Goal: Communication & Community: Connect with others

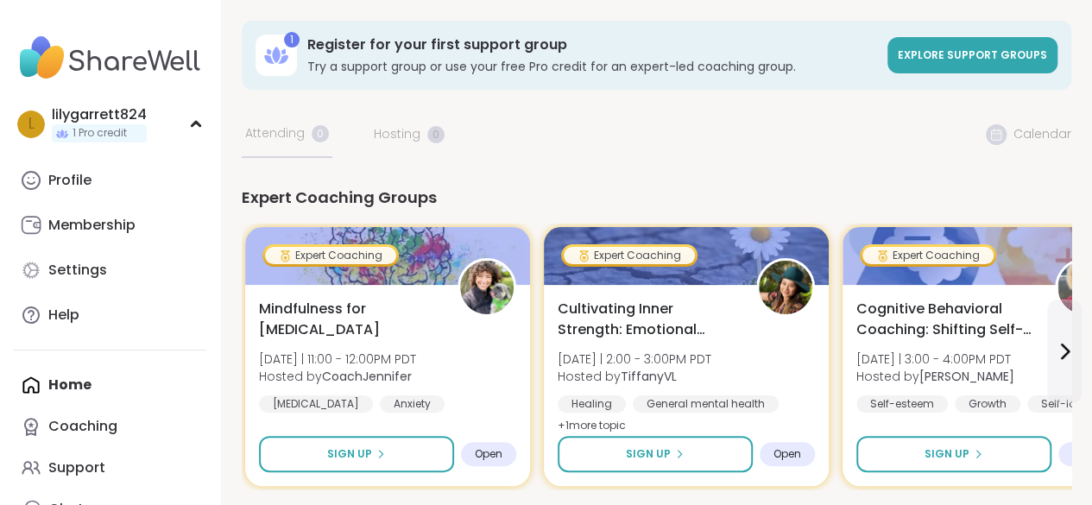
click at [85, 175] on div "Profile" at bounding box center [69, 180] width 43 height 19
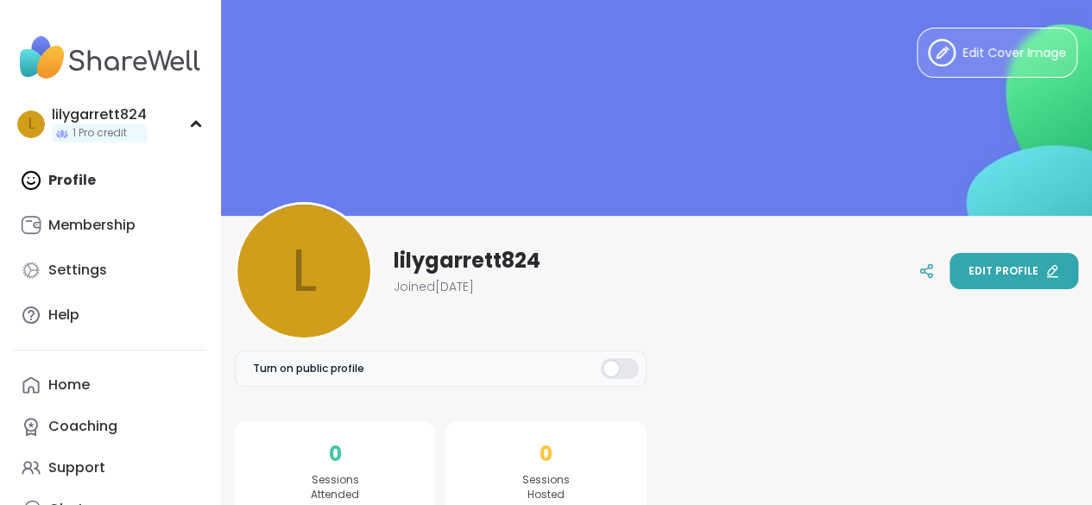
click at [1016, 269] on span "Edit profile" at bounding box center [1004, 271] width 70 height 16
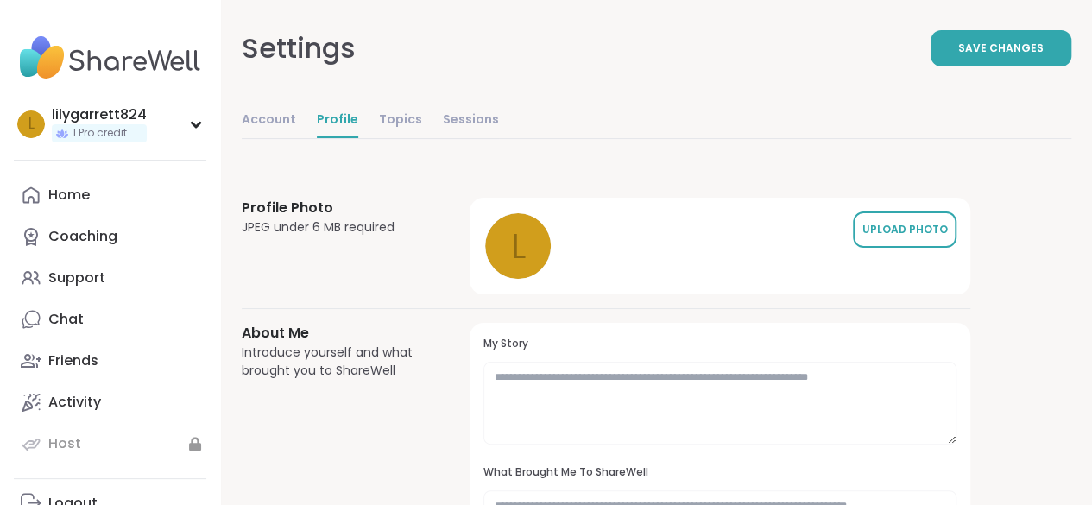
click at [915, 222] on div "UPLOAD PHOTO" at bounding box center [905, 230] width 86 height 16
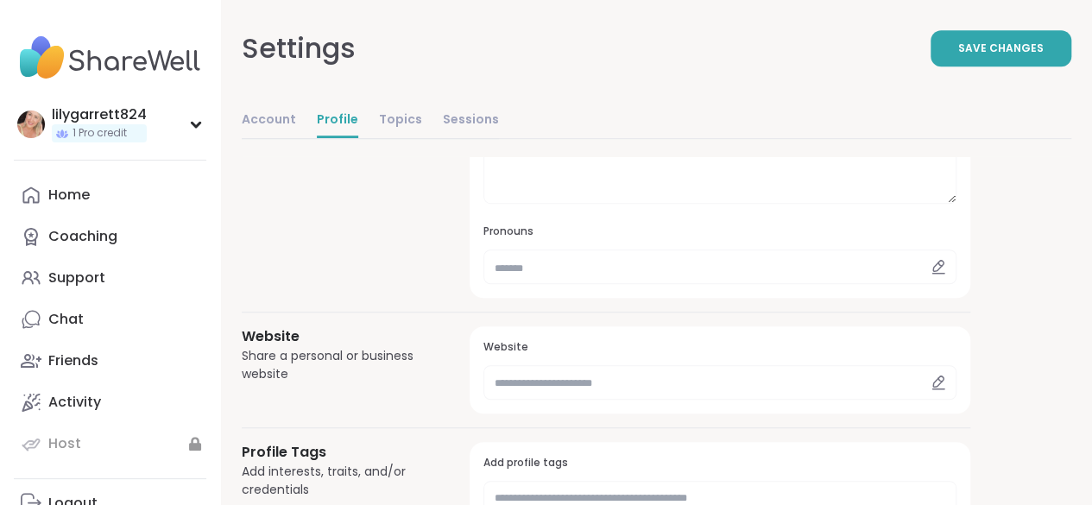
scroll to position [976, 0]
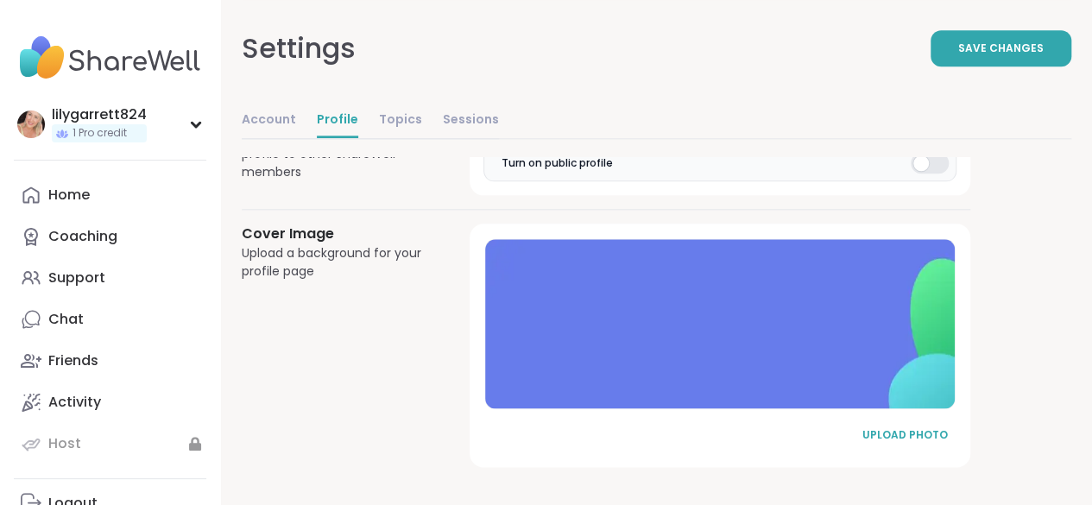
click at [765, 320] on div at bounding box center [720, 323] width 470 height 169
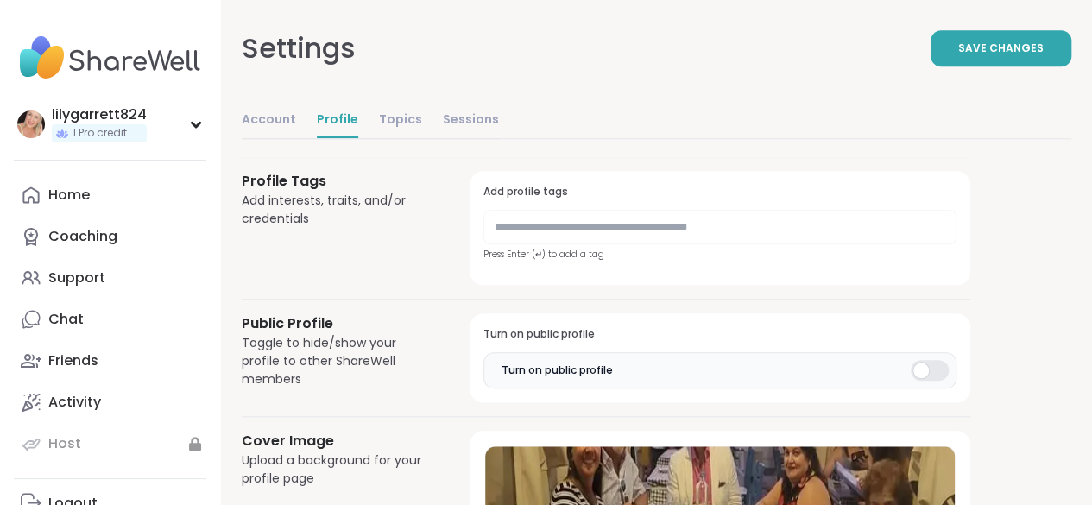
scroll to position [777, 0]
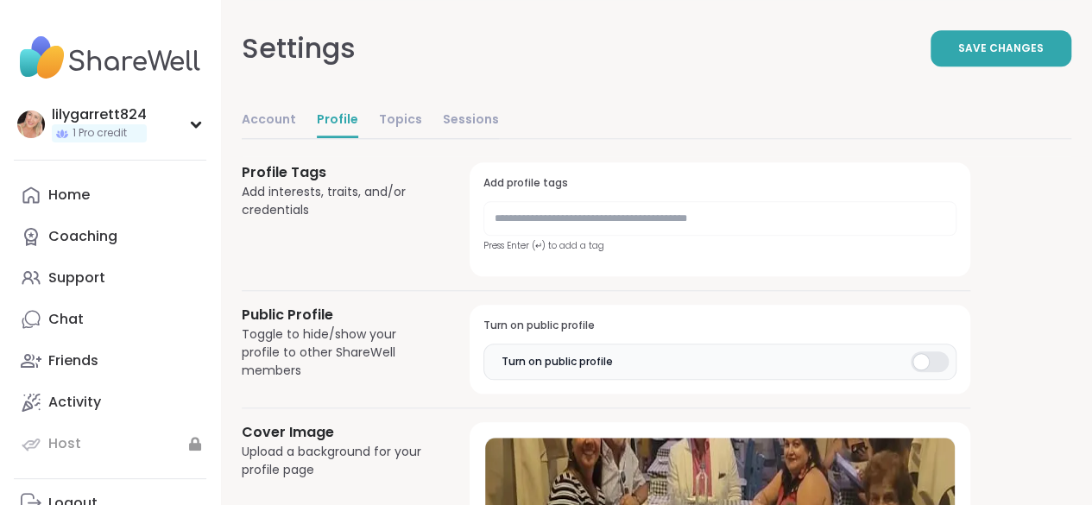
click at [918, 357] on div at bounding box center [930, 361] width 38 height 21
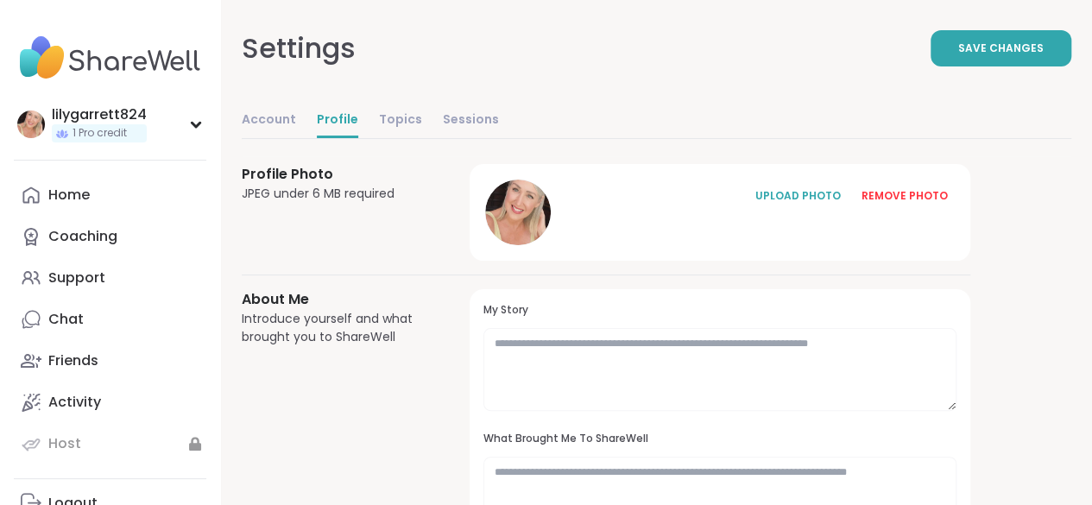
scroll to position [0, 0]
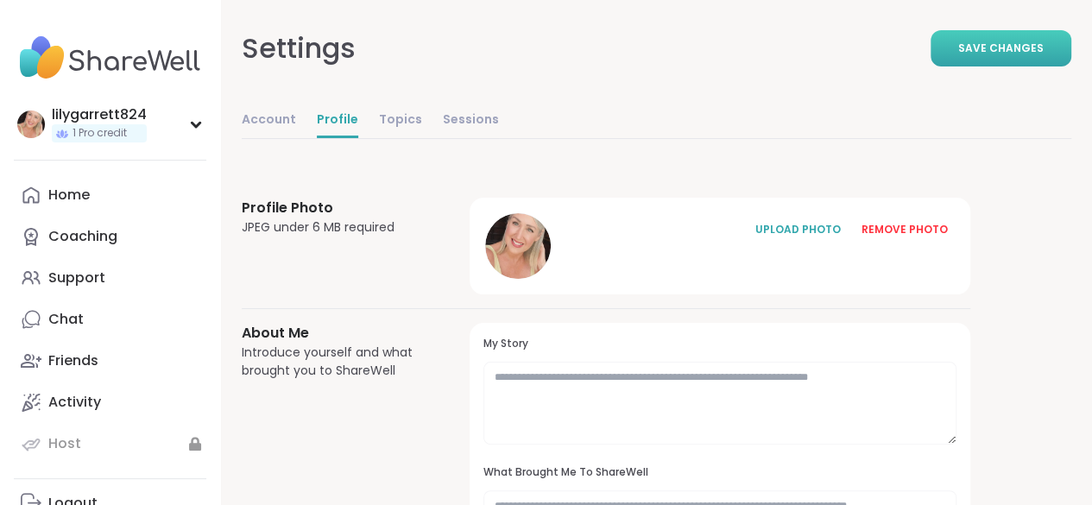
click at [1000, 56] on button "Save Changes" at bounding box center [1001, 48] width 141 height 36
drag, startPoint x: 304, startPoint y: 118, endPoint x: 270, endPoint y: 117, distance: 33.7
click at [270, 117] on div "Account Profile Topics Sessions" at bounding box center [370, 121] width 257 height 35
click at [270, 117] on link "Account" at bounding box center [269, 121] width 54 height 35
select select "**"
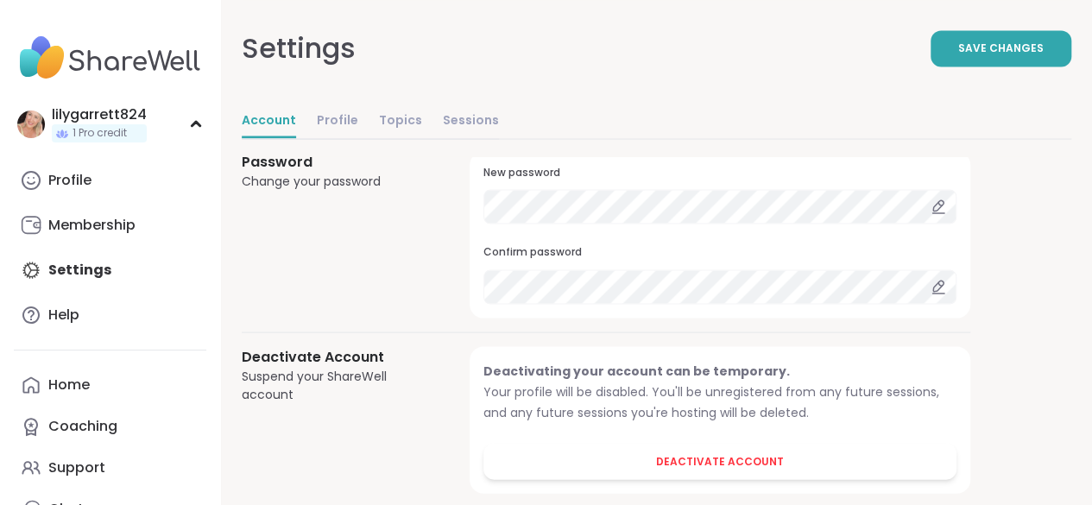
scroll to position [1594, 0]
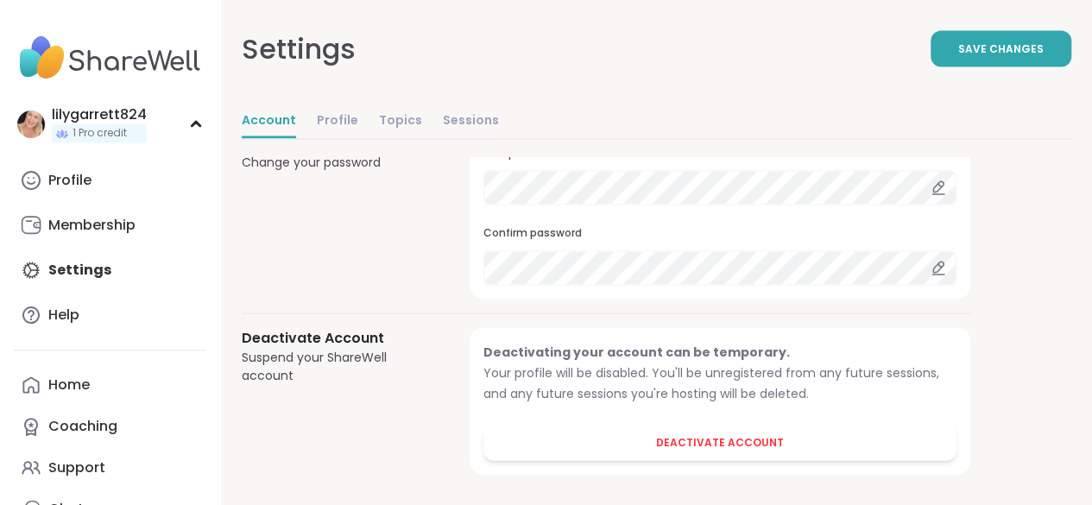
click at [935, 260] on icon at bounding box center [939, 268] width 16 height 16
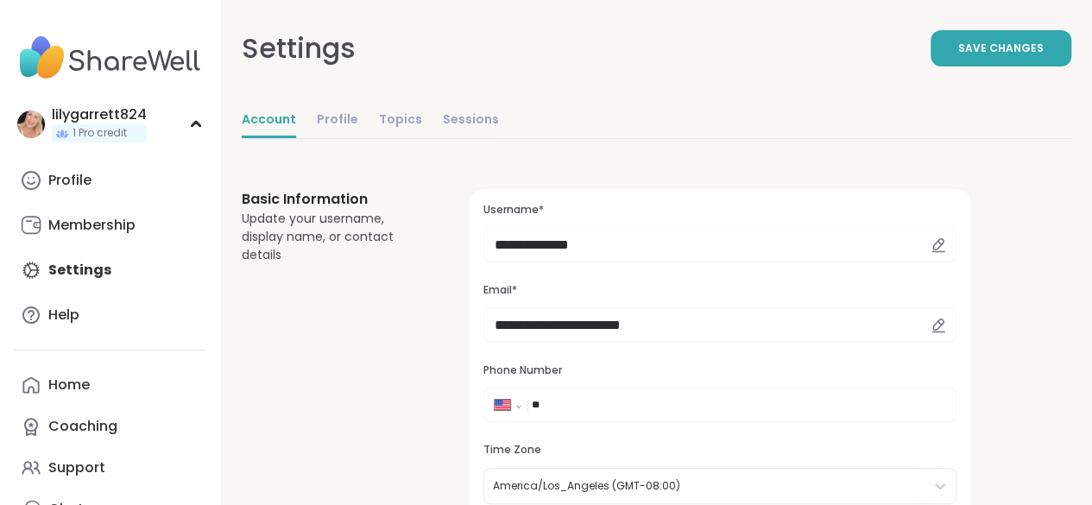
scroll to position [0, 0]
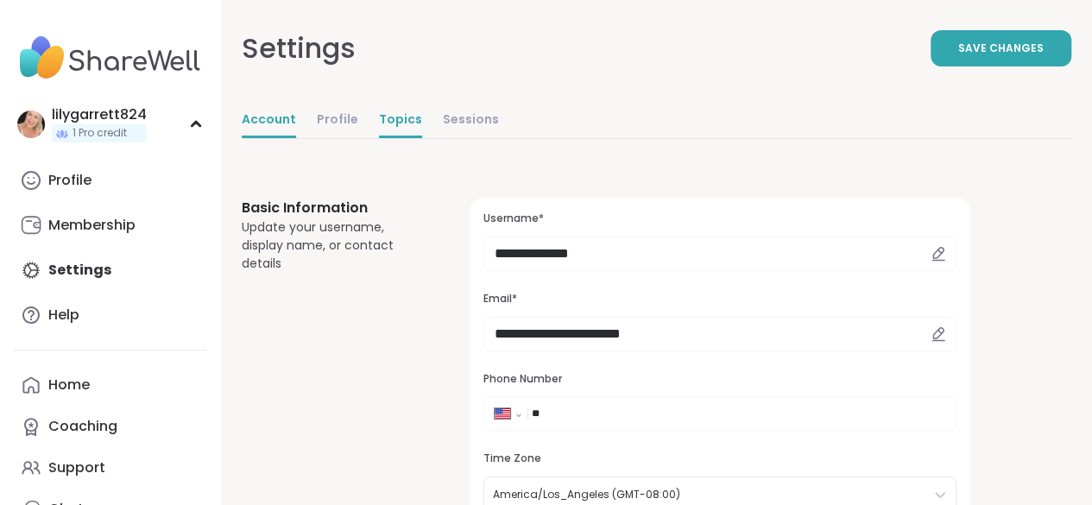
click at [379, 124] on link "Topics" at bounding box center [400, 121] width 43 height 35
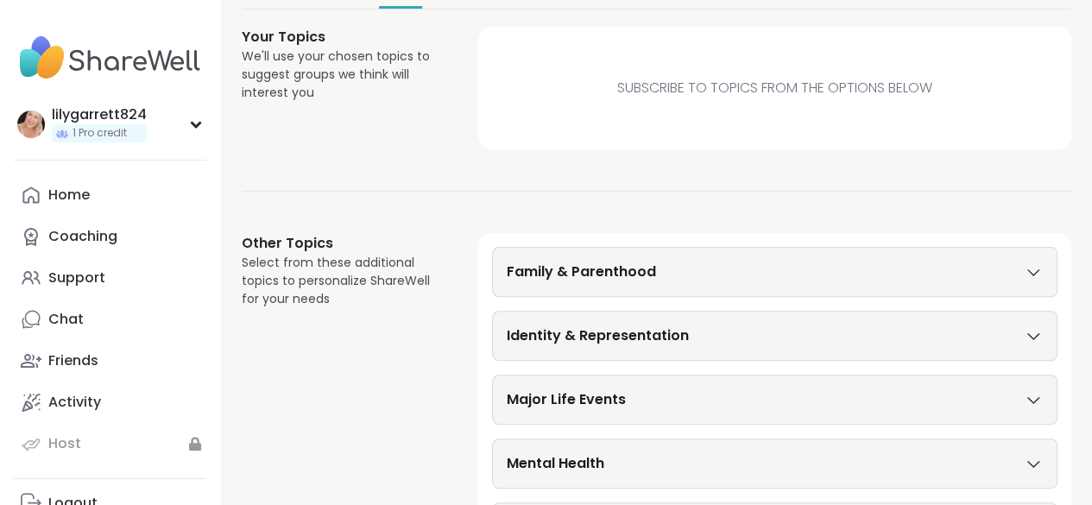
scroll to position [143, 0]
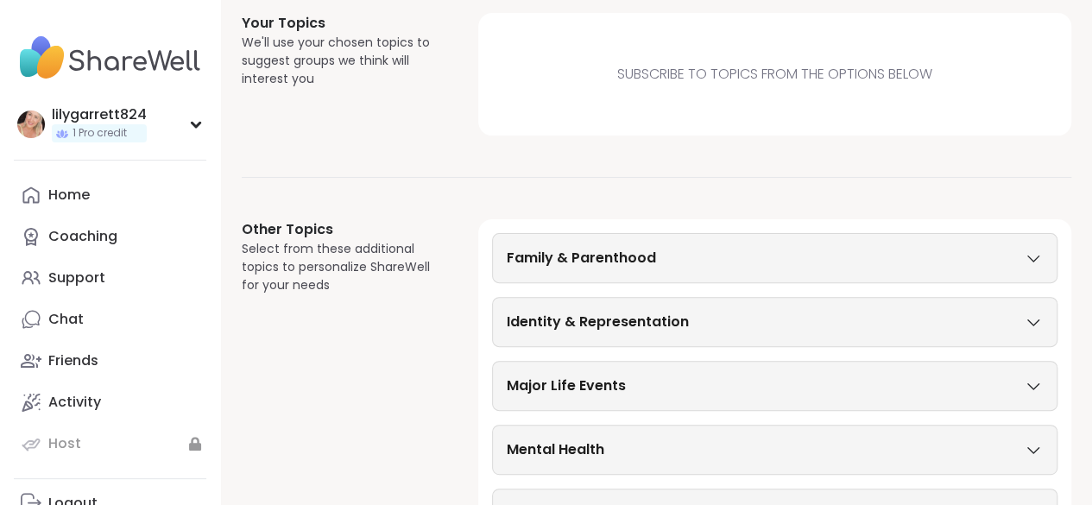
click at [722, 258] on div "Family & Parenthood" at bounding box center [775, 258] width 536 height 21
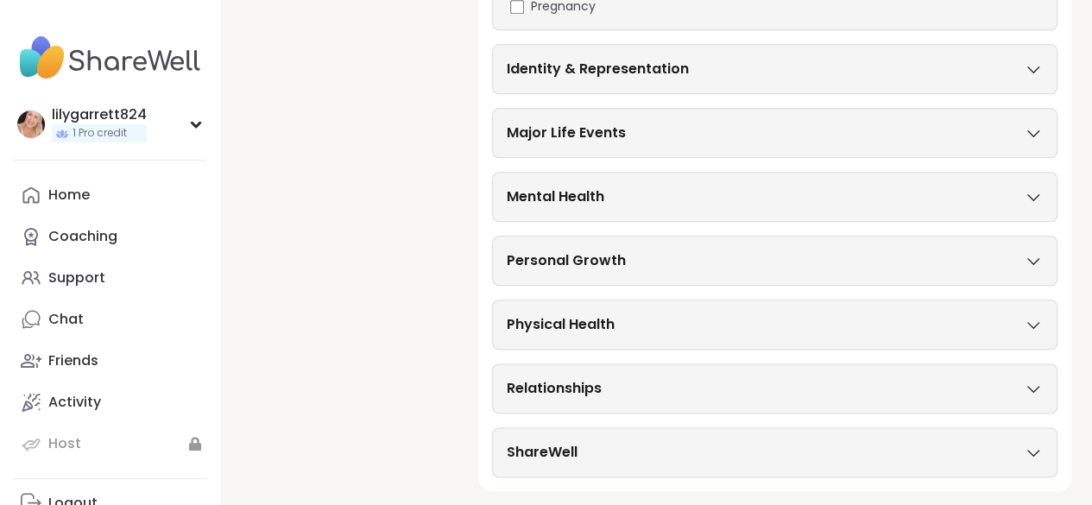
scroll to position [898, 0]
click at [787, 384] on div "Relationships" at bounding box center [775, 387] width 536 height 21
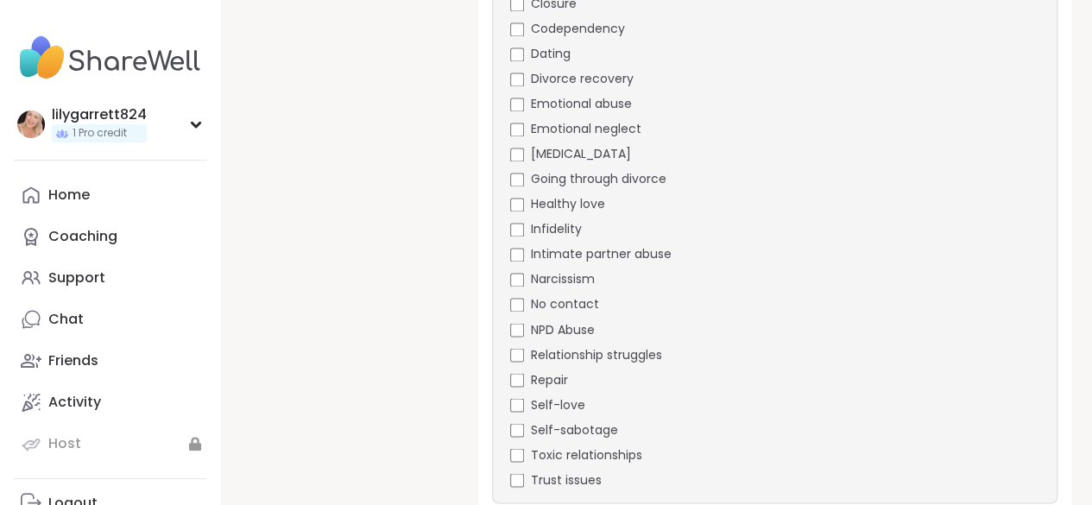
scroll to position [1412, 0]
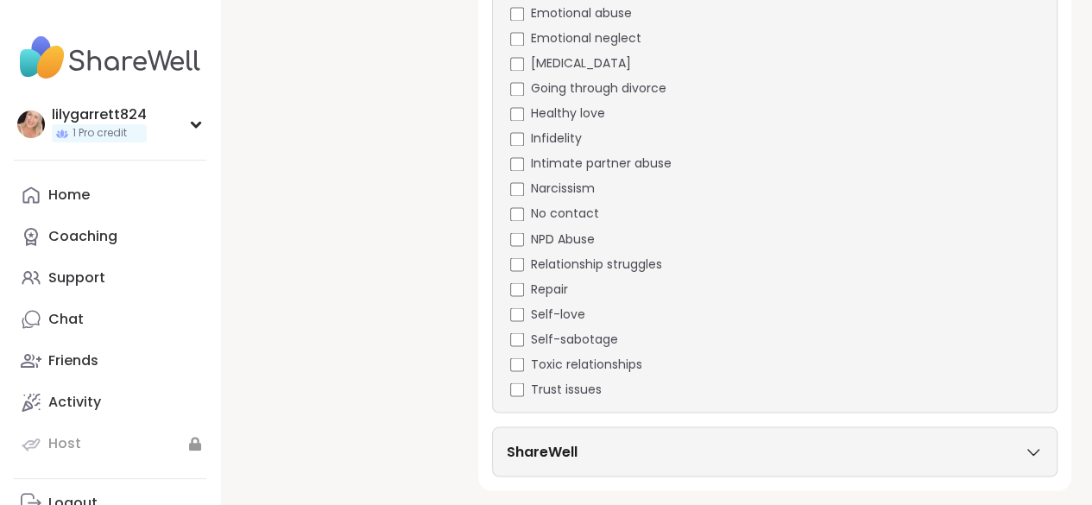
click at [1033, 450] on icon at bounding box center [1032, 453] width 11 height 6
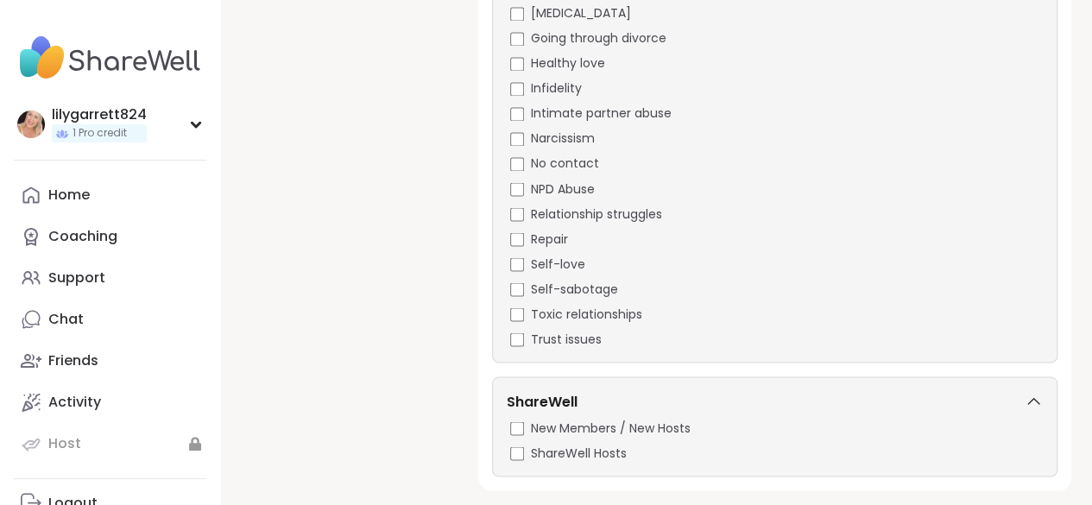
click at [527, 422] on div "New Members / New Hosts" at bounding box center [776, 428] width 533 height 18
click at [532, 454] on span "ShareWell Hosts" at bounding box center [579, 453] width 96 height 18
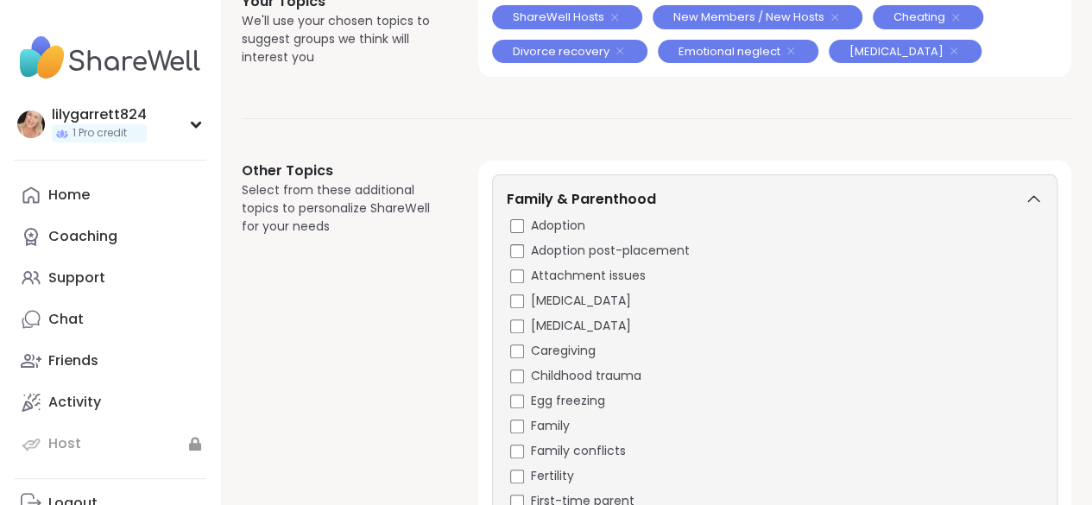
scroll to position [123, 0]
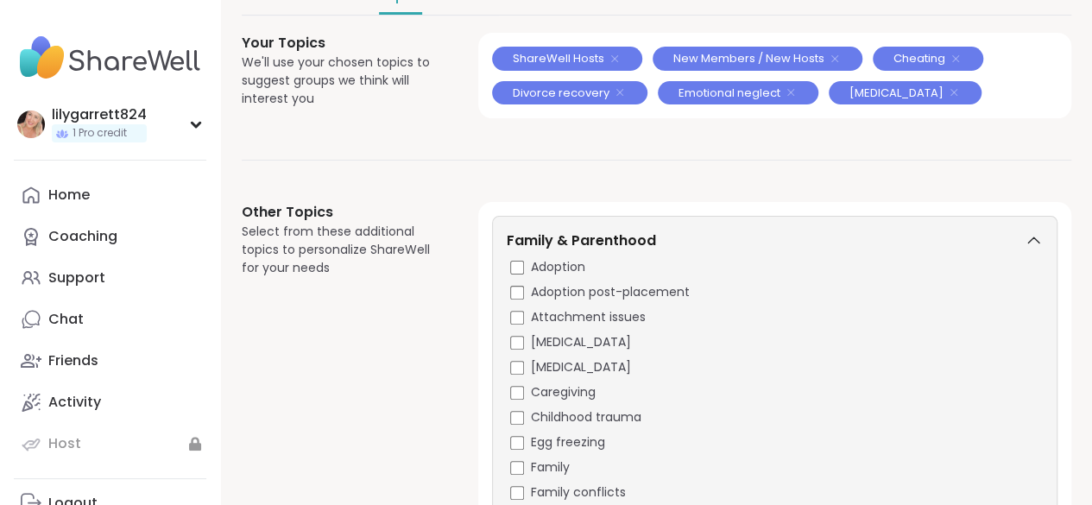
click at [1029, 239] on icon at bounding box center [1032, 240] width 11 height 6
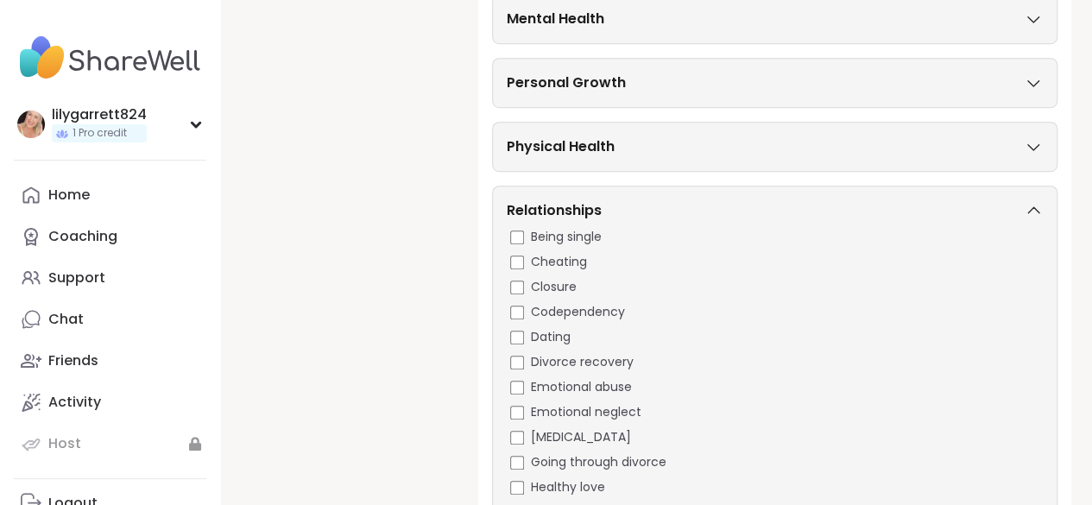
scroll to position [555, 0]
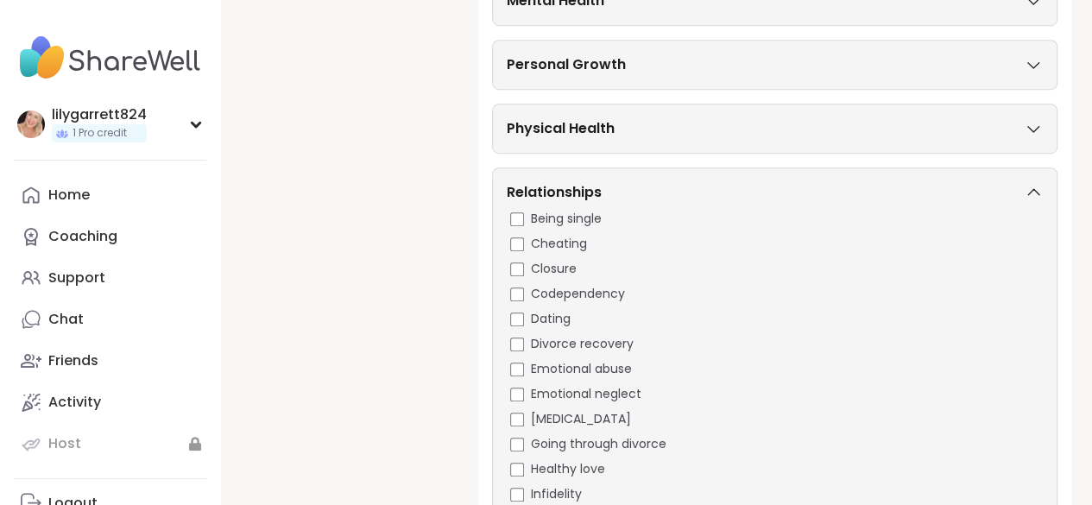
click at [1033, 187] on icon at bounding box center [1033, 192] width 19 height 12
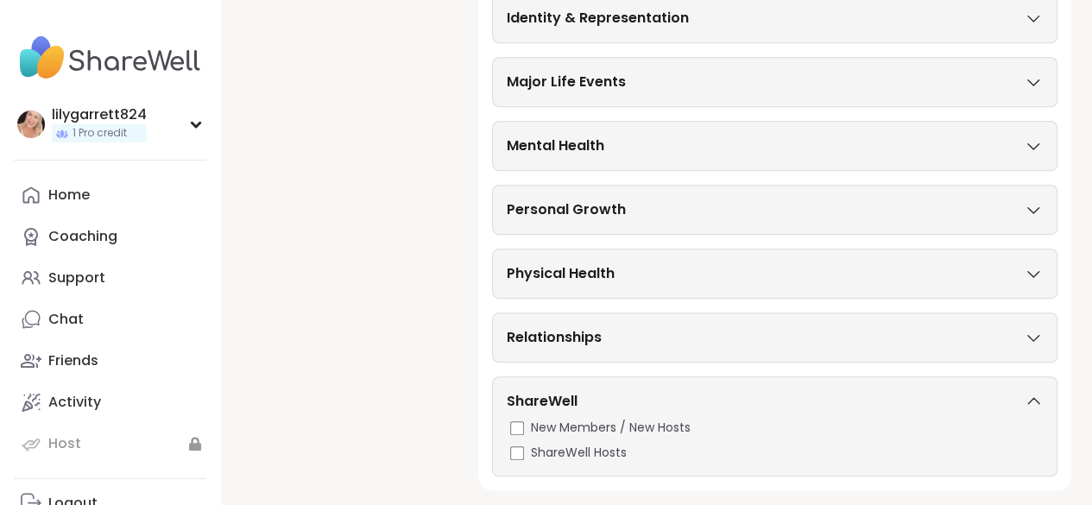
click at [1032, 398] on icon at bounding box center [1032, 401] width 11 height 6
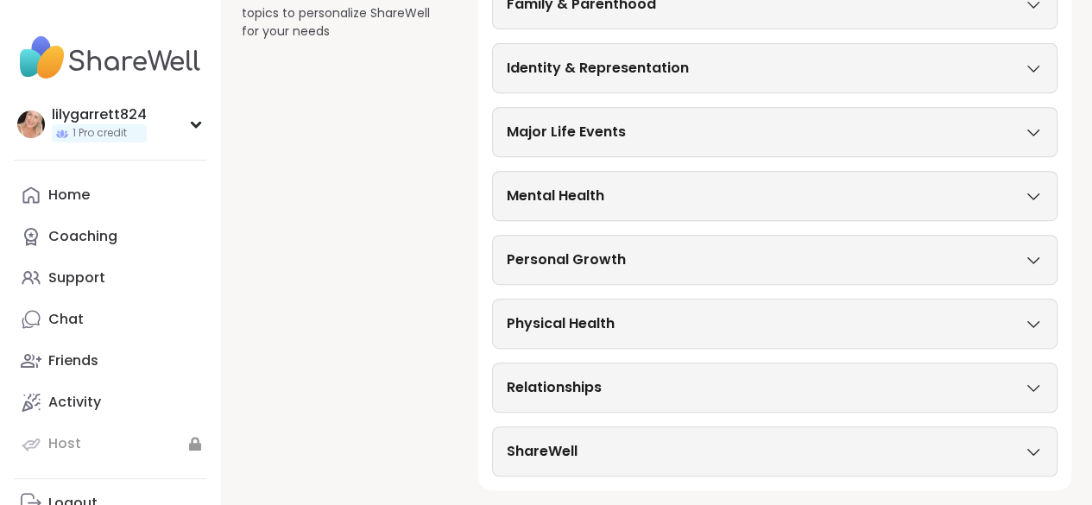
click at [1034, 186] on div "Mental Health" at bounding box center [775, 196] width 536 height 21
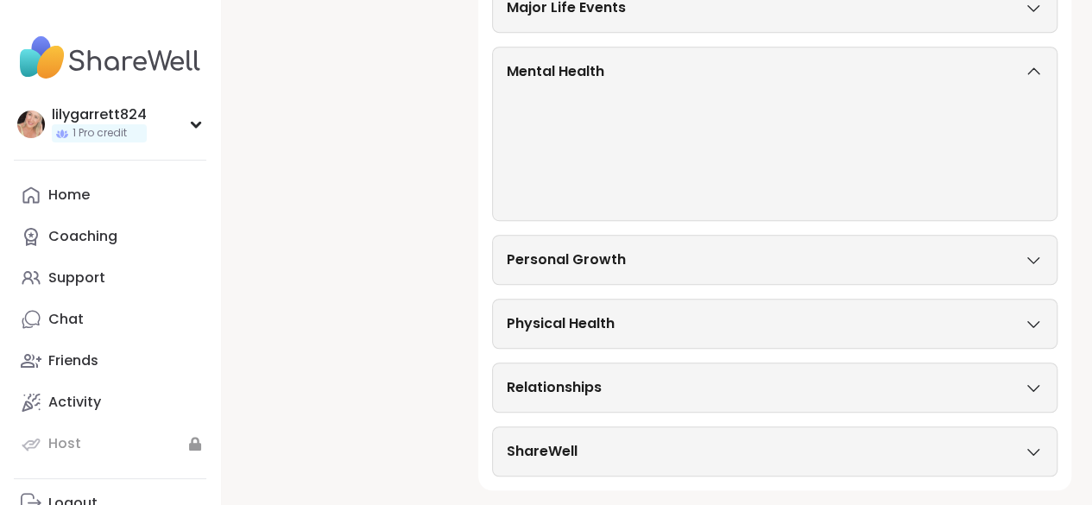
scroll to position [555, 0]
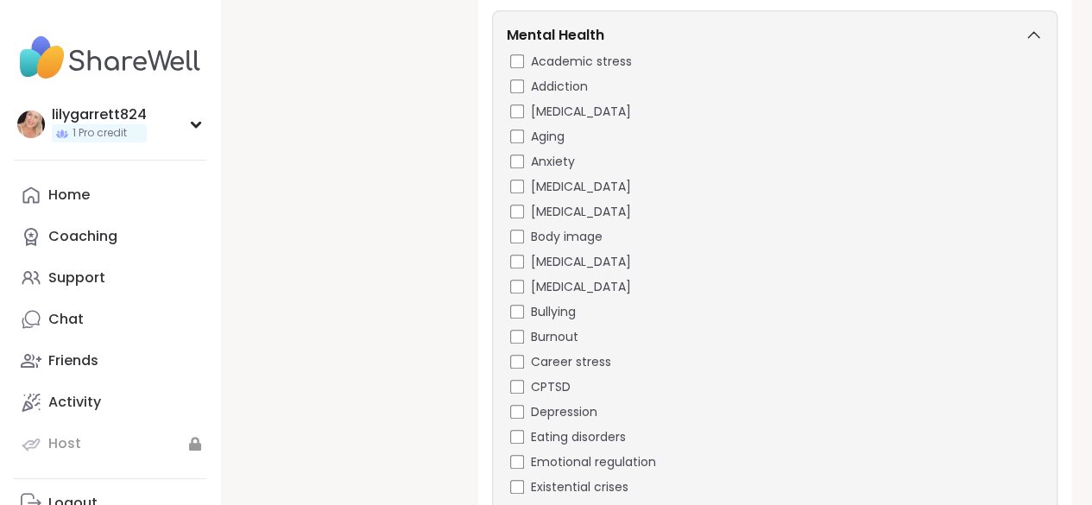
click at [524, 60] on div "Academic stress" at bounding box center [776, 62] width 533 height 18
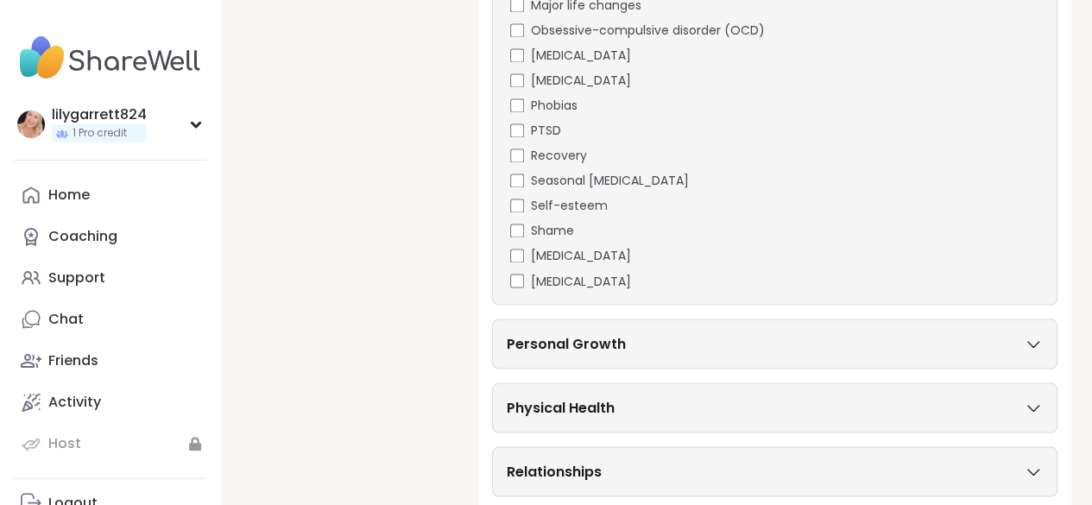
scroll to position [1390, 0]
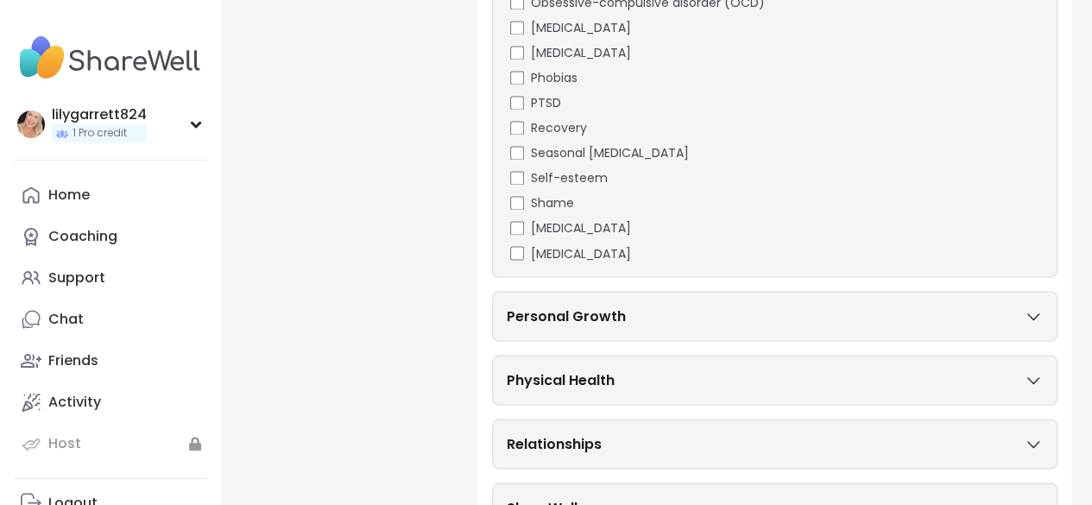
click at [1038, 381] on icon at bounding box center [1033, 380] width 19 height 12
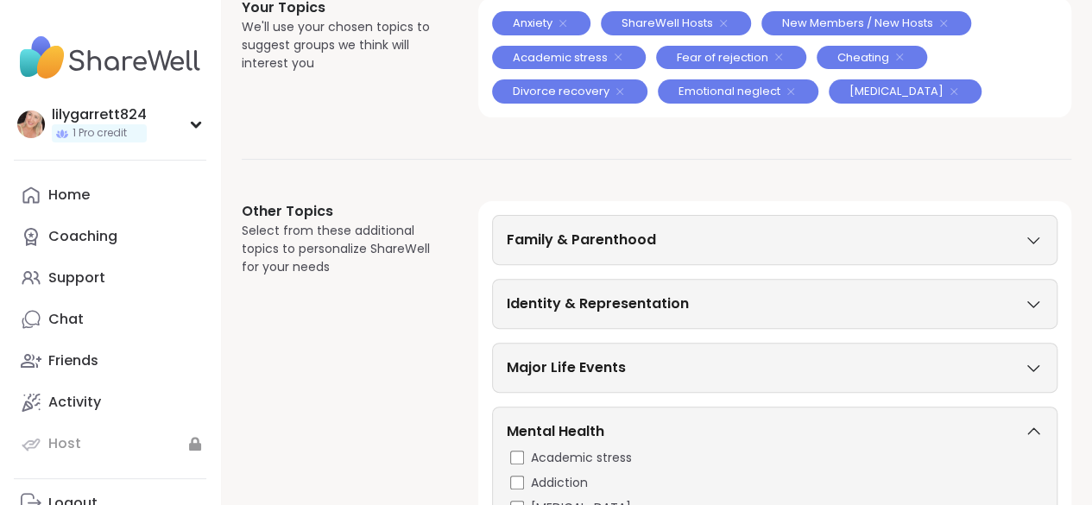
scroll to position [0, 0]
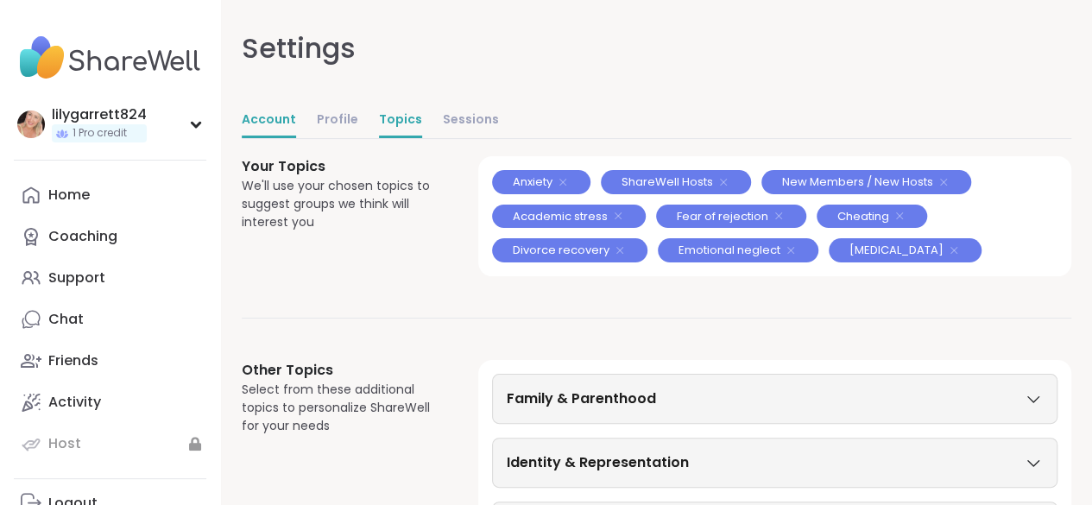
click at [266, 115] on link "Account" at bounding box center [269, 121] width 54 height 35
select select "**"
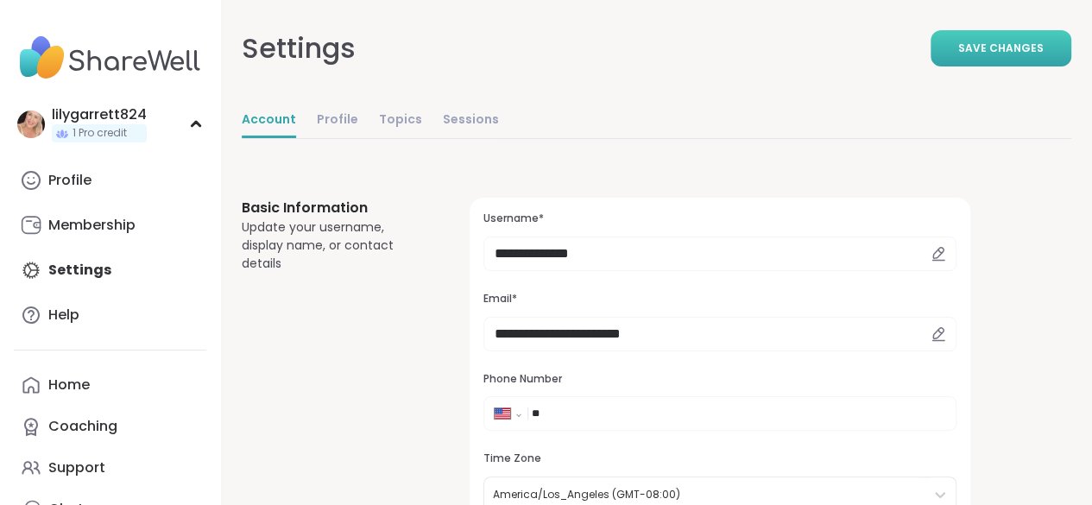
click at [983, 53] on span "Save Changes" at bounding box center [1000, 49] width 85 height 16
click at [85, 374] on link "Home" at bounding box center [110, 384] width 193 height 41
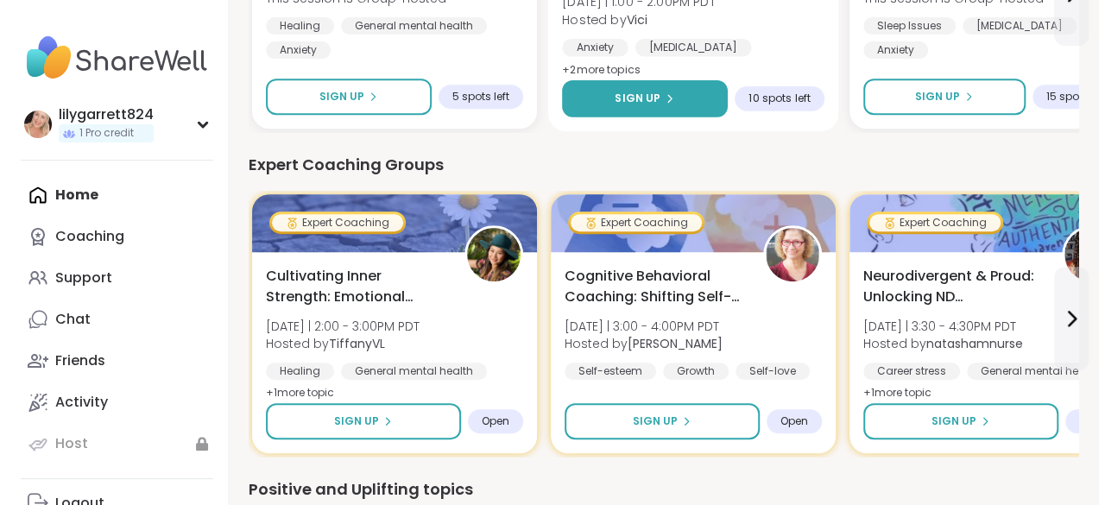
scroll to position [345, 0]
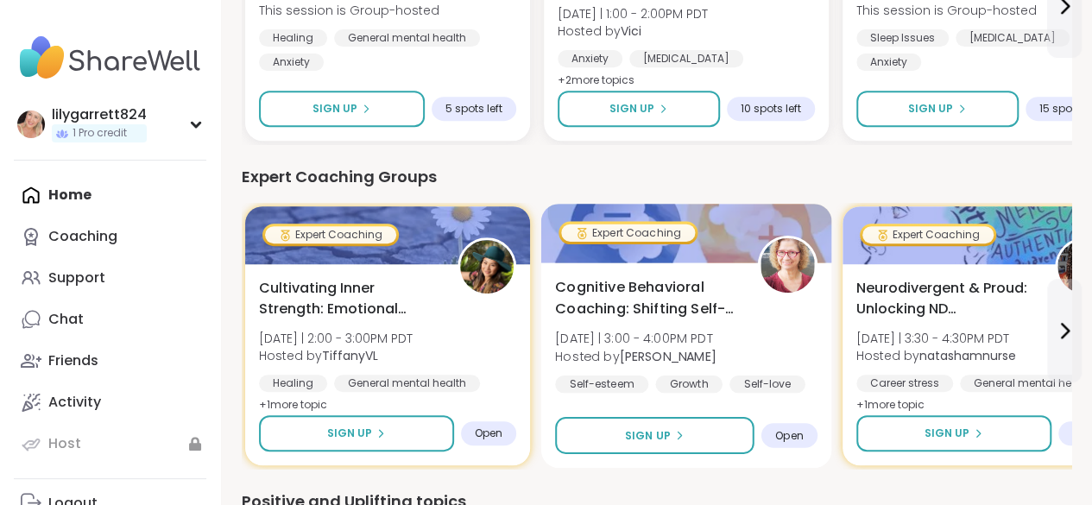
click at [793, 429] on span "Open" at bounding box center [789, 435] width 28 height 14
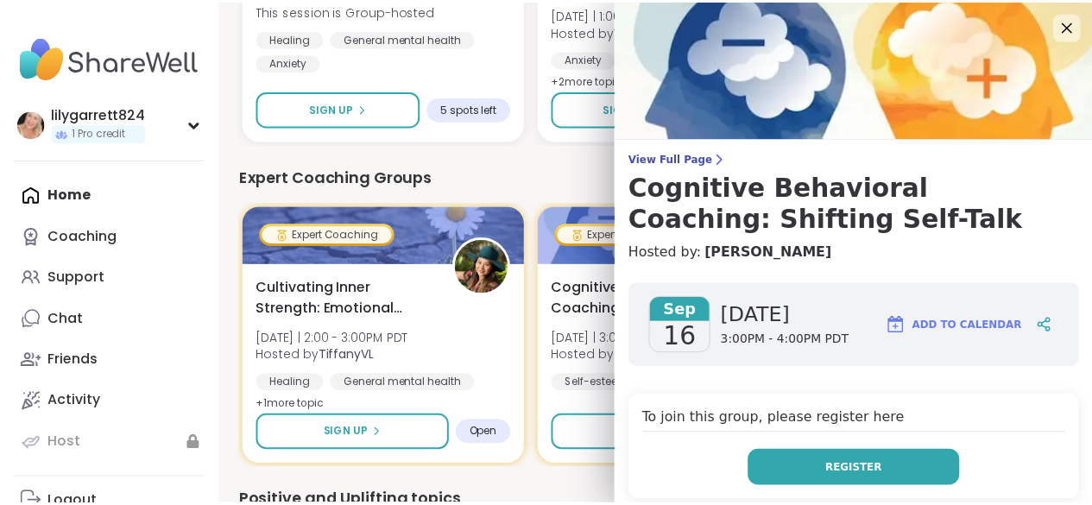
scroll to position [0, 0]
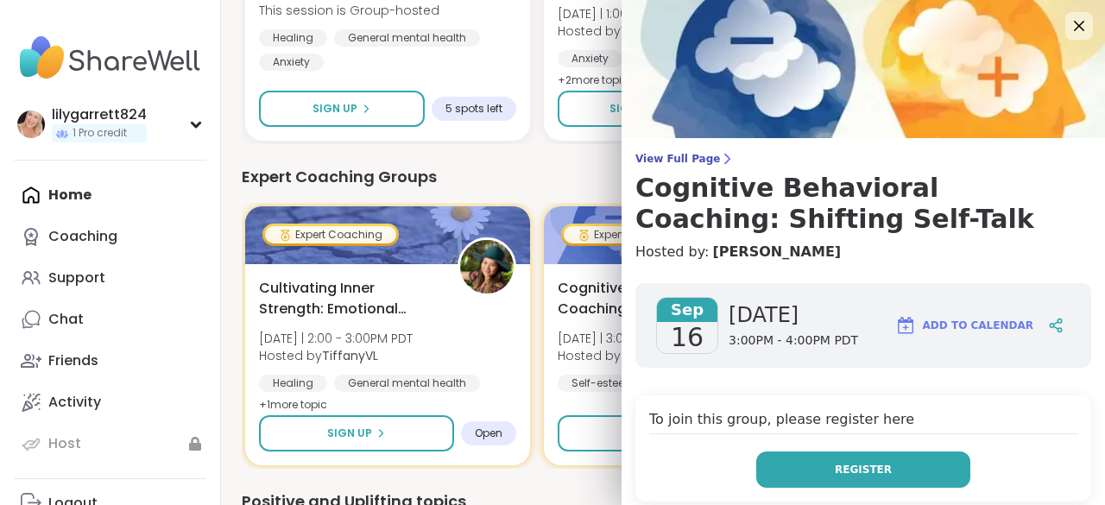
click at [834, 460] on button "Register" at bounding box center [863, 470] width 214 height 36
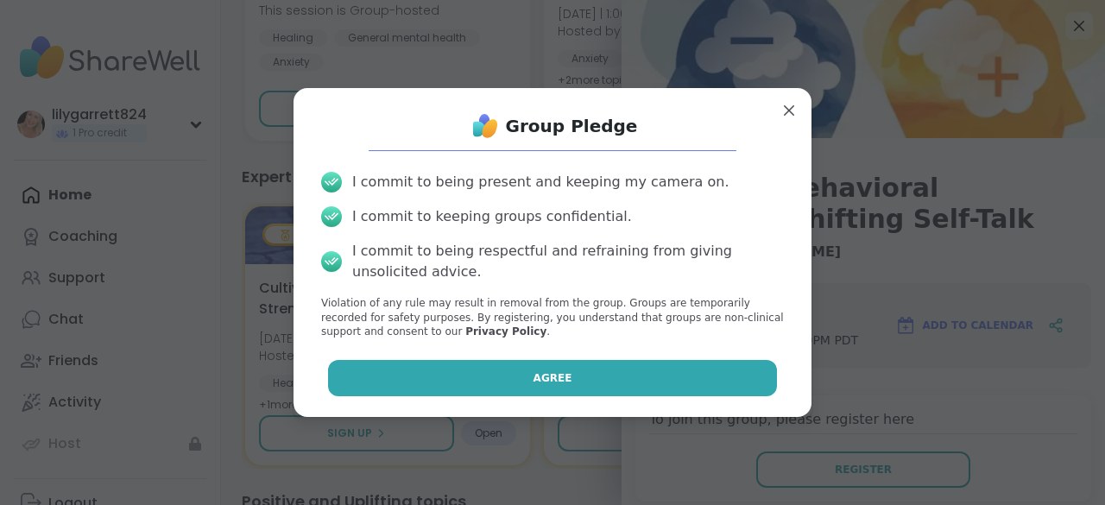
click at [610, 382] on button "Agree" at bounding box center [553, 378] width 450 height 36
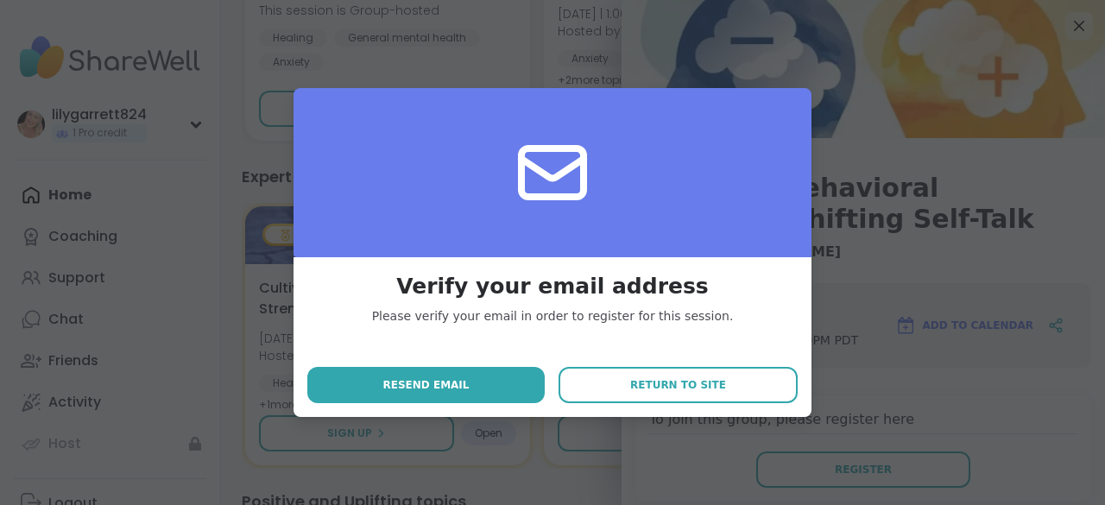
click at [664, 39] on div "Verify your email address Please verify your email in order to register for thi…" at bounding box center [552, 252] width 1084 height 505
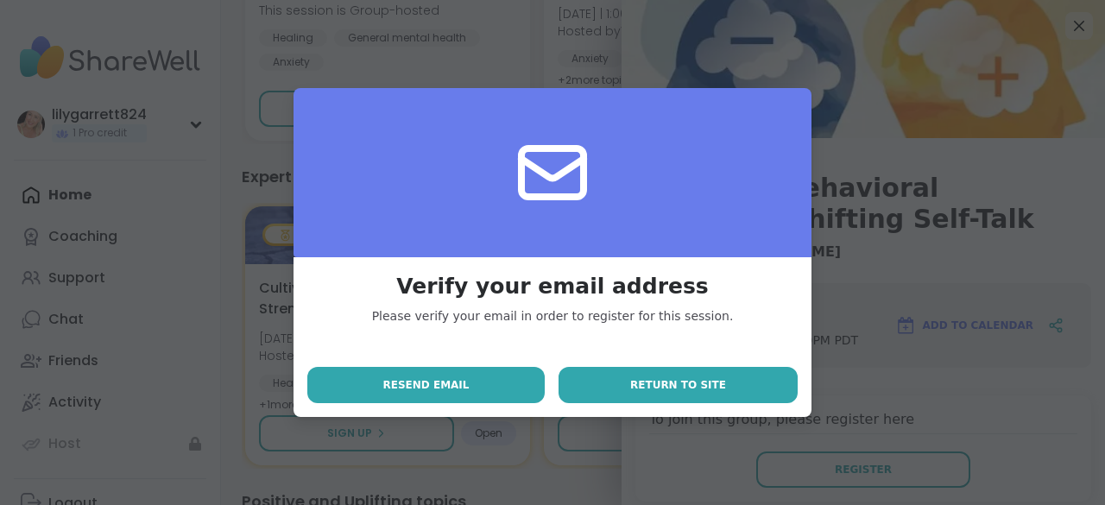
click at [625, 379] on button "Return to site" at bounding box center [678, 385] width 239 height 36
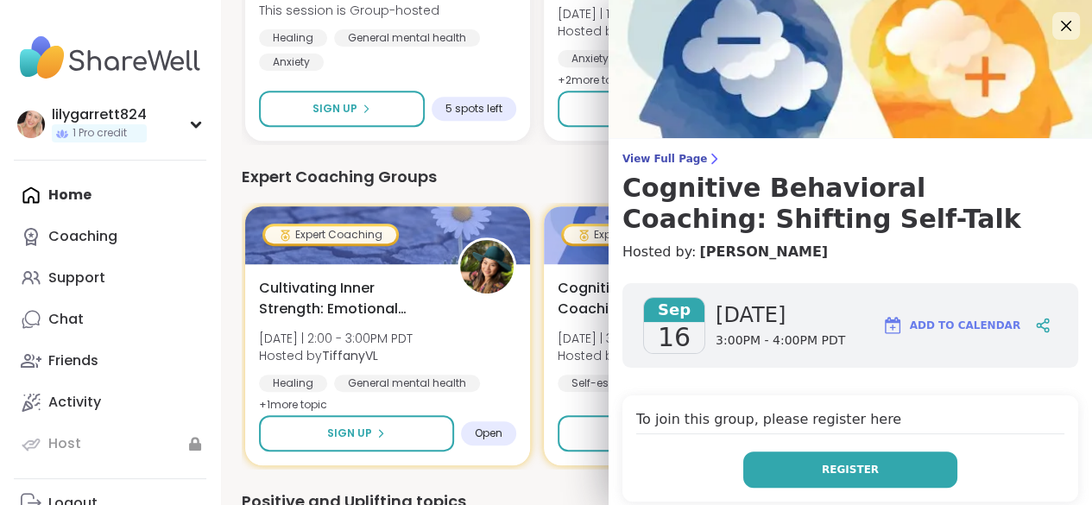
click at [819, 452] on button "Register" at bounding box center [850, 470] width 214 height 36
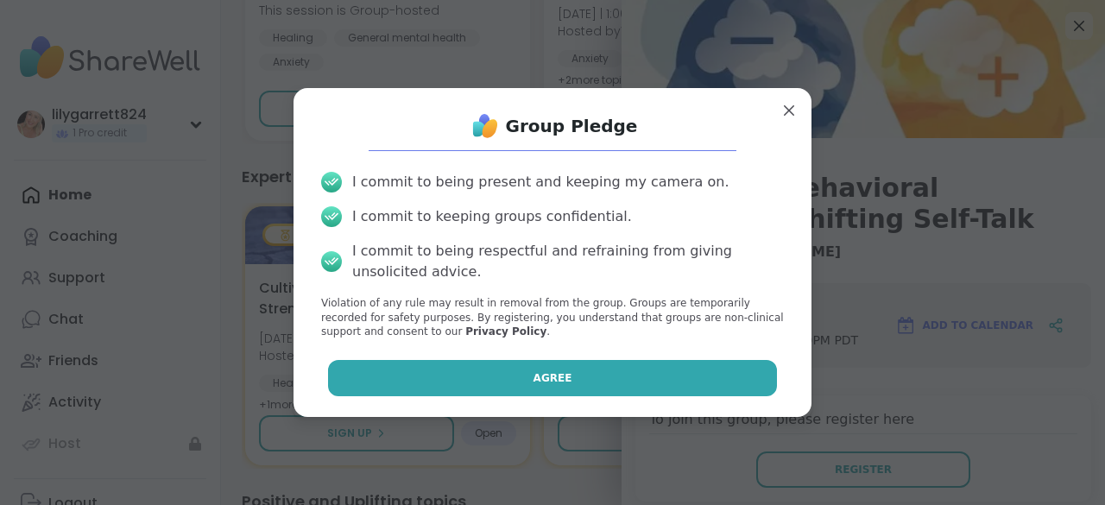
click at [667, 376] on button "Agree" at bounding box center [553, 378] width 450 height 36
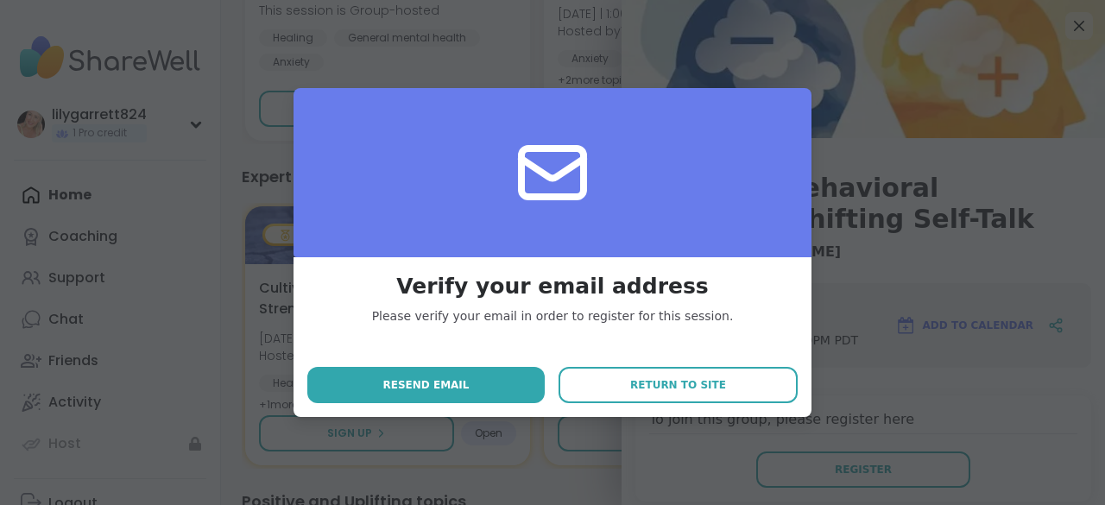
click at [667, 376] on button "Return to site" at bounding box center [678, 385] width 239 height 36
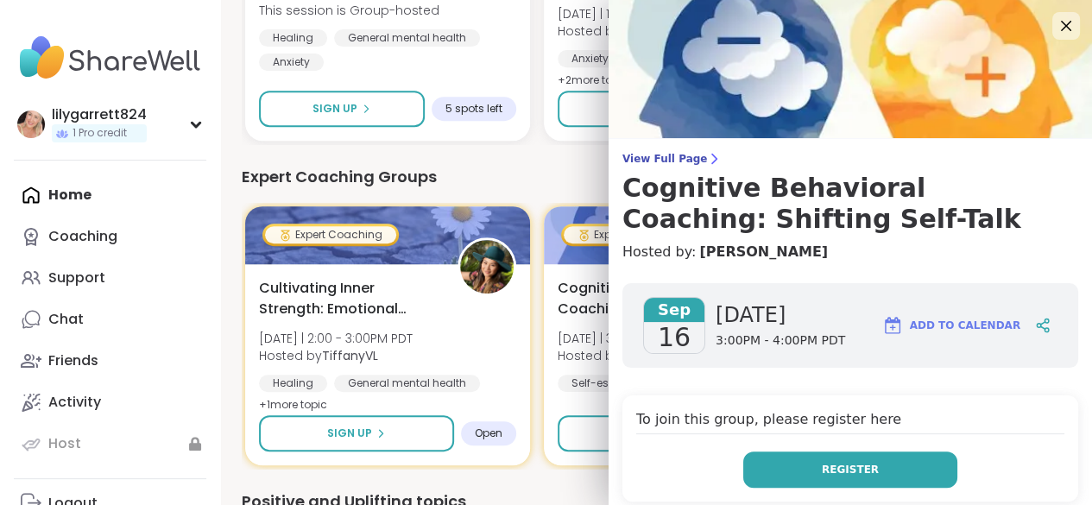
click at [841, 472] on span "Register" at bounding box center [850, 470] width 57 height 16
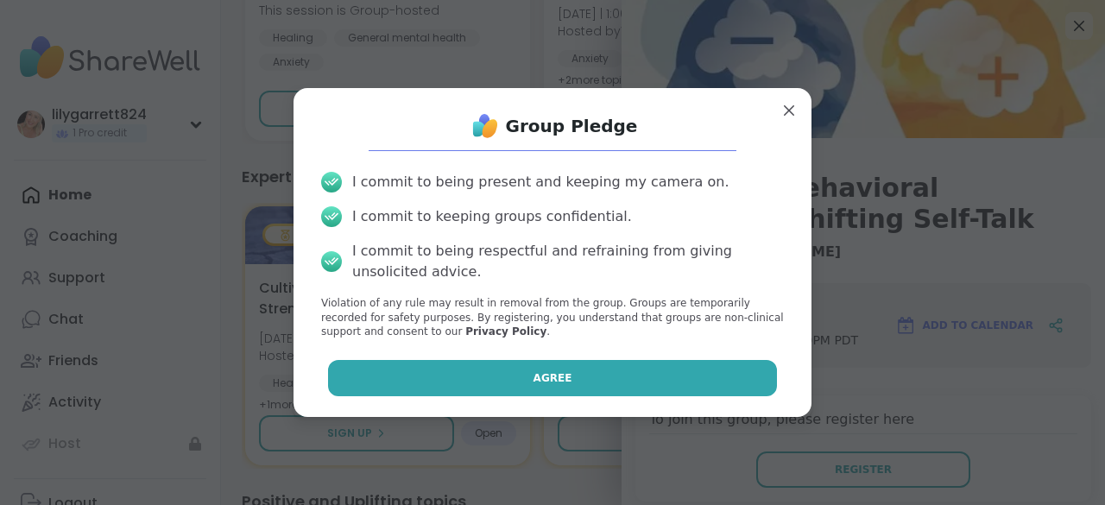
click at [513, 385] on button "Agree" at bounding box center [553, 378] width 450 height 36
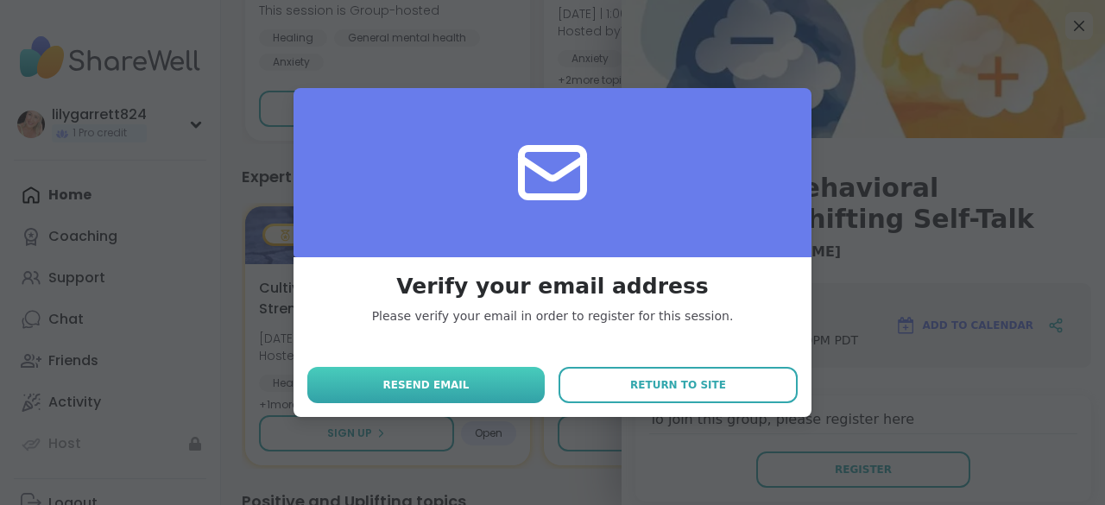
click at [438, 377] on span "Resend email" at bounding box center [425, 385] width 86 height 16
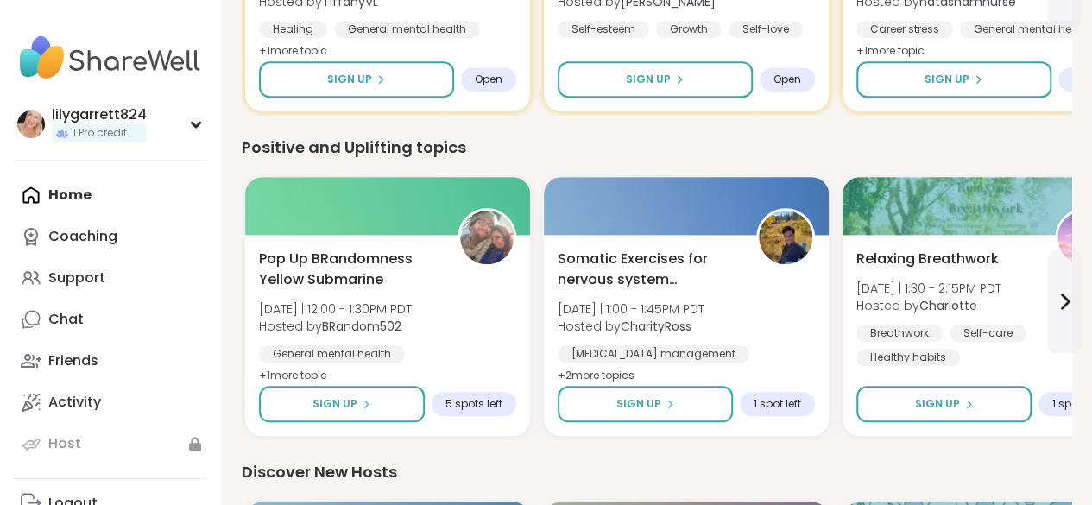
scroll to position [695, 0]
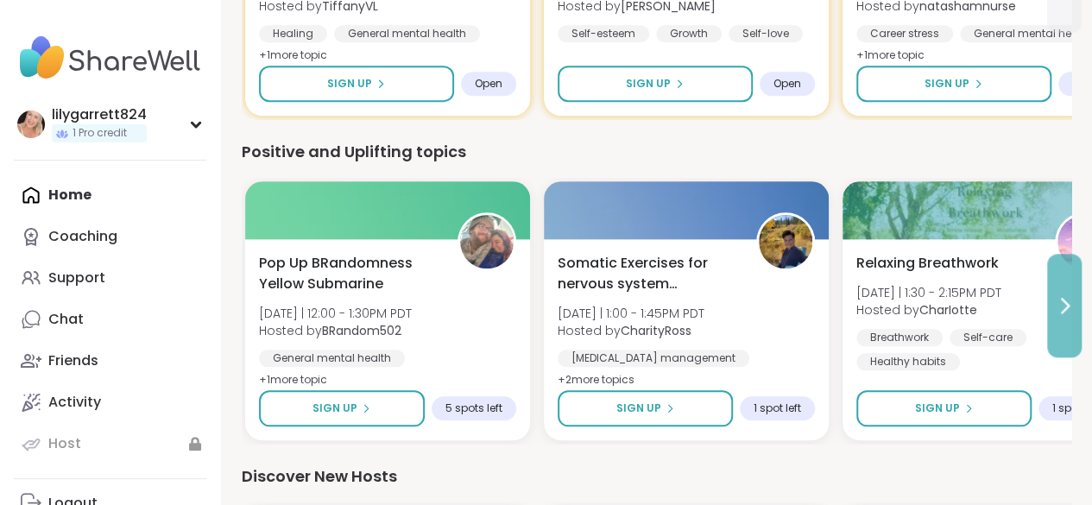
click at [1063, 300] on icon at bounding box center [1065, 306] width 7 height 14
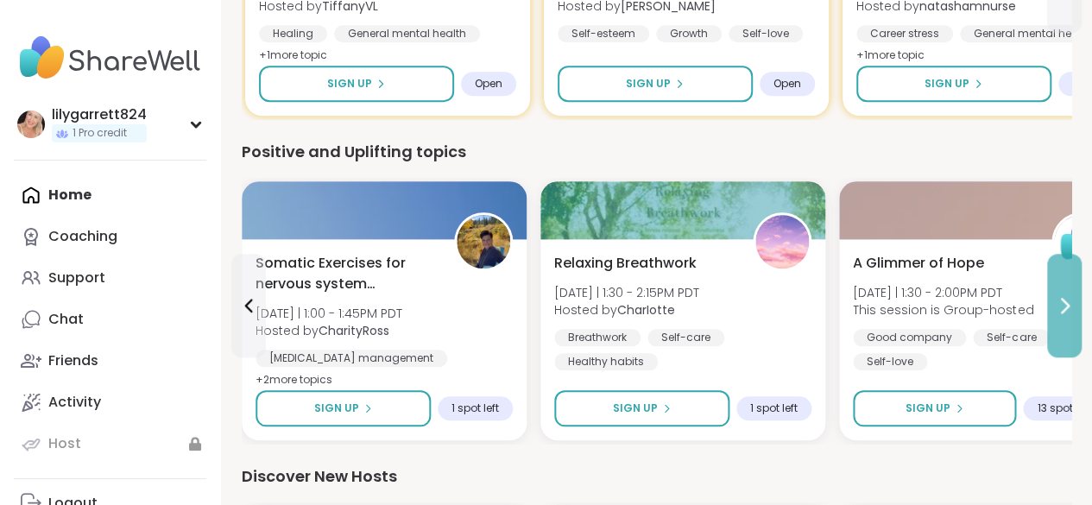
click at [1063, 300] on icon at bounding box center [1065, 306] width 7 height 14
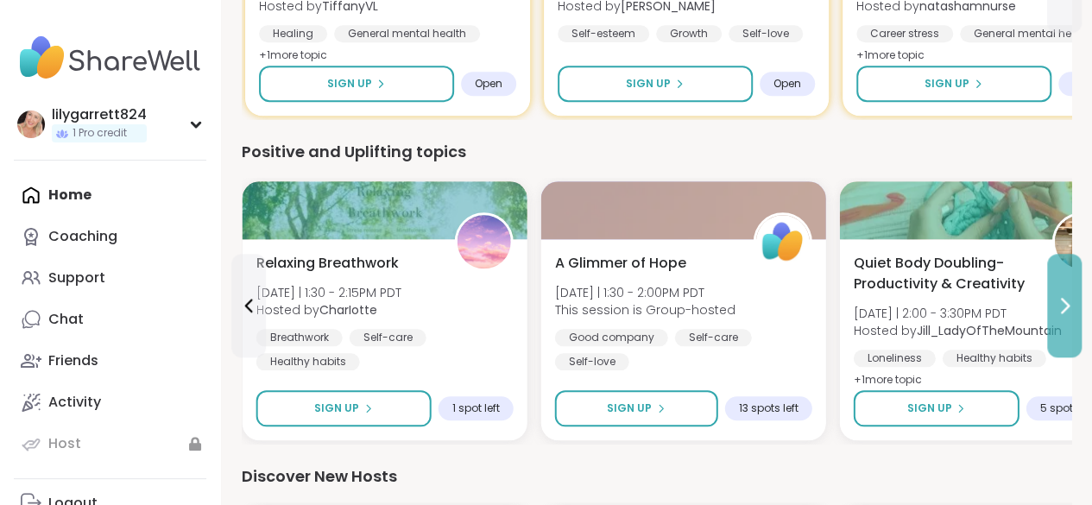
click at [1063, 300] on icon at bounding box center [1065, 306] width 7 height 14
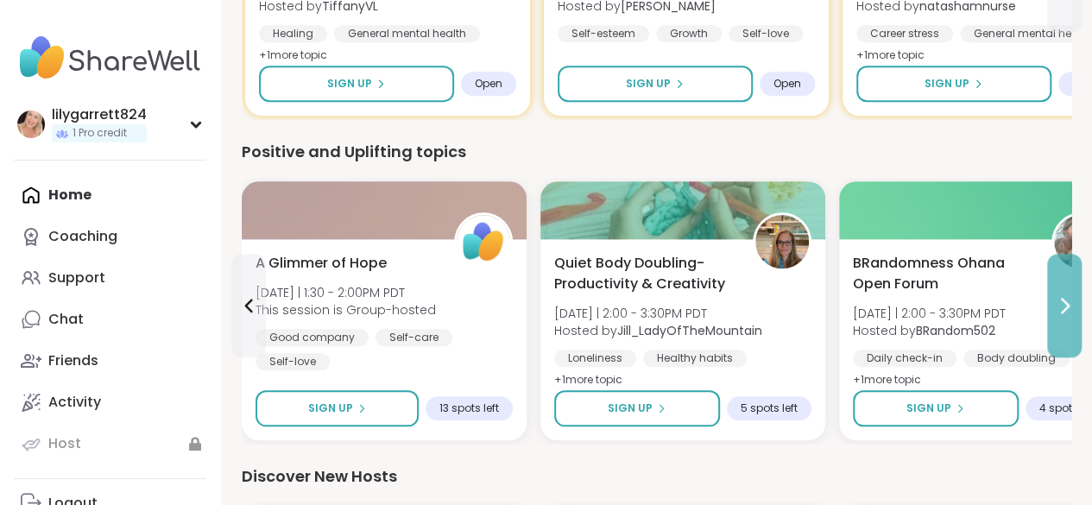
click at [1074, 302] on button at bounding box center [1064, 306] width 35 height 104
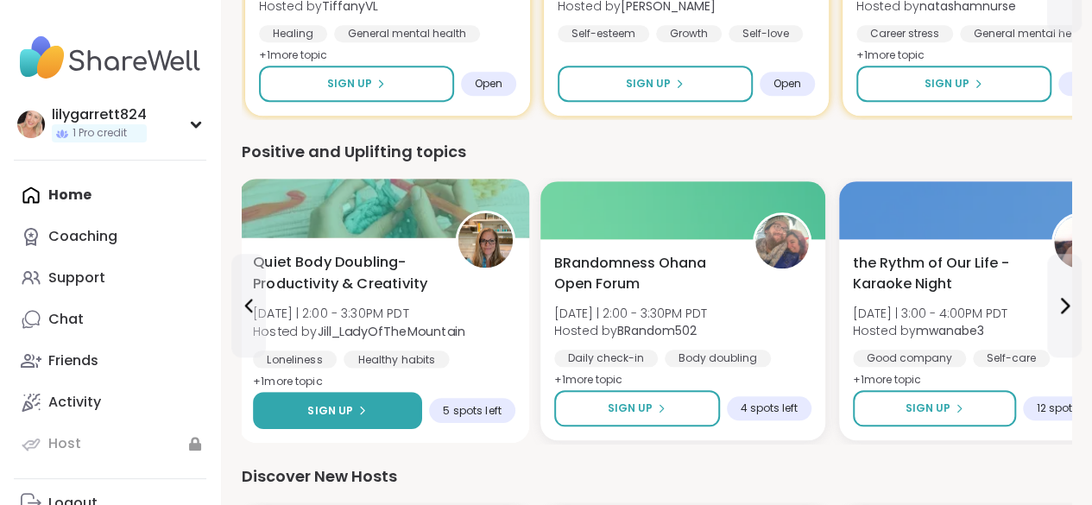
click at [389, 407] on button "Sign Up" at bounding box center [337, 410] width 169 height 37
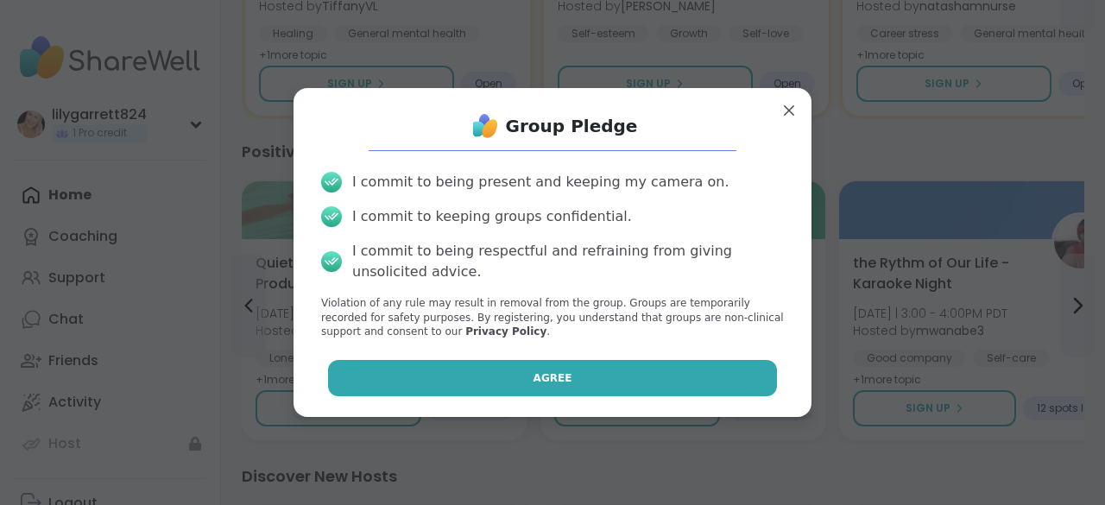
click at [470, 372] on button "Agree" at bounding box center [553, 378] width 450 height 36
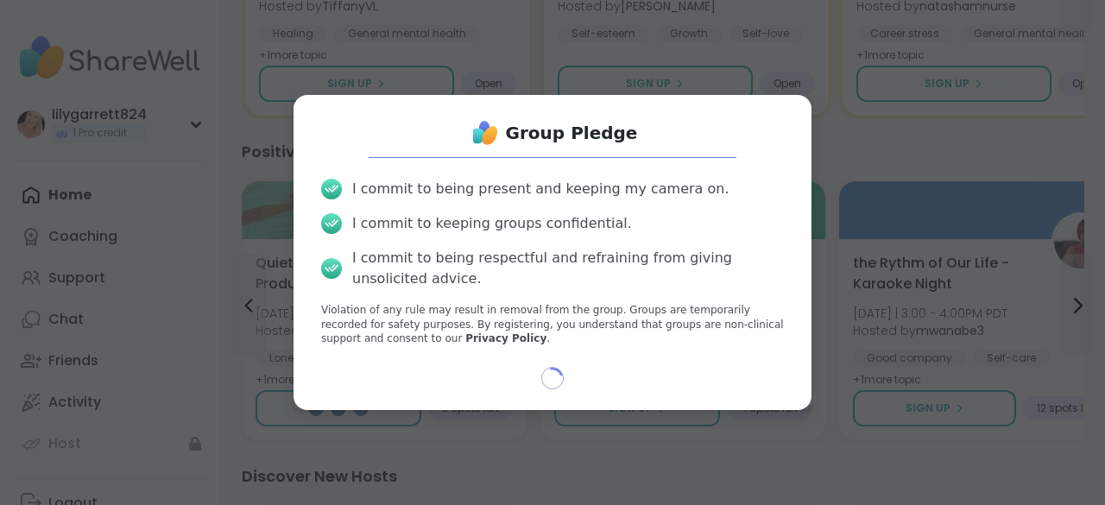
select select "**"
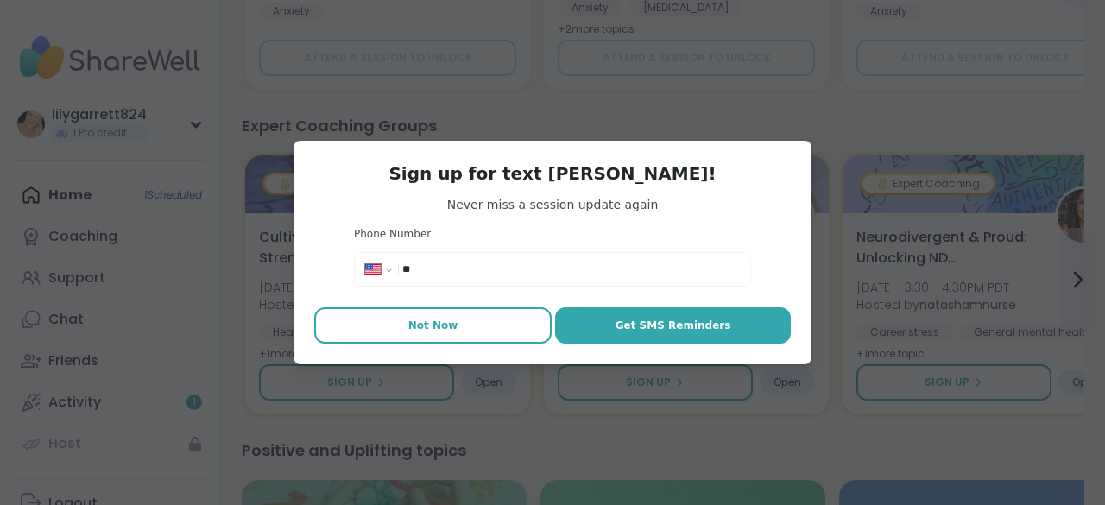
click at [513, 319] on button "Not Now" at bounding box center [432, 325] width 237 height 36
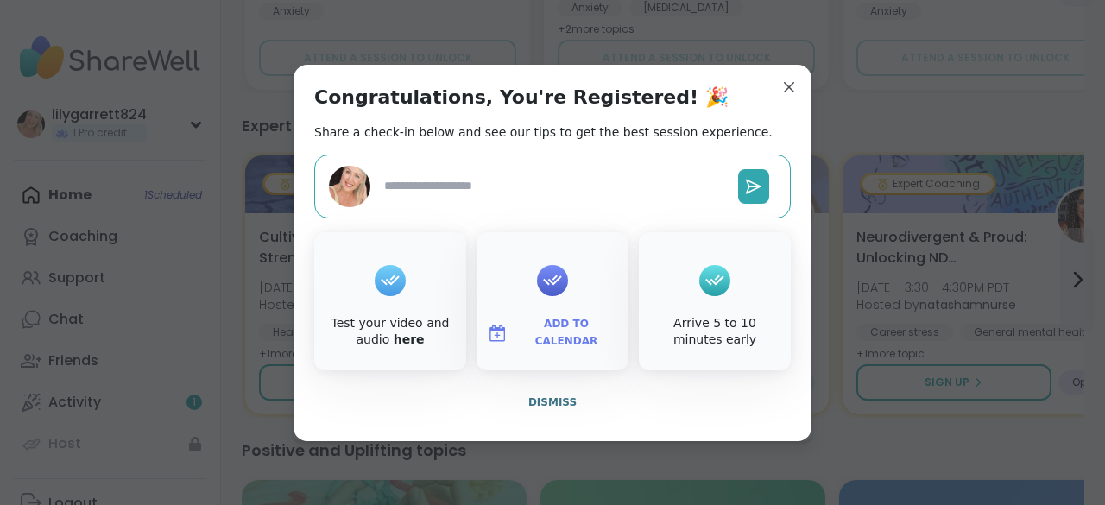
click at [687, 311] on div "Arrive 5 to 10 minutes early" at bounding box center [715, 301] width 152 height 138
click at [737, 297] on div "Arrive 5 to 10 minutes early" at bounding box center [715, 301] width 152 height 138
click at [537, 404] on span "Dismiss" at bounding box center [552, 402] width 48 height 12
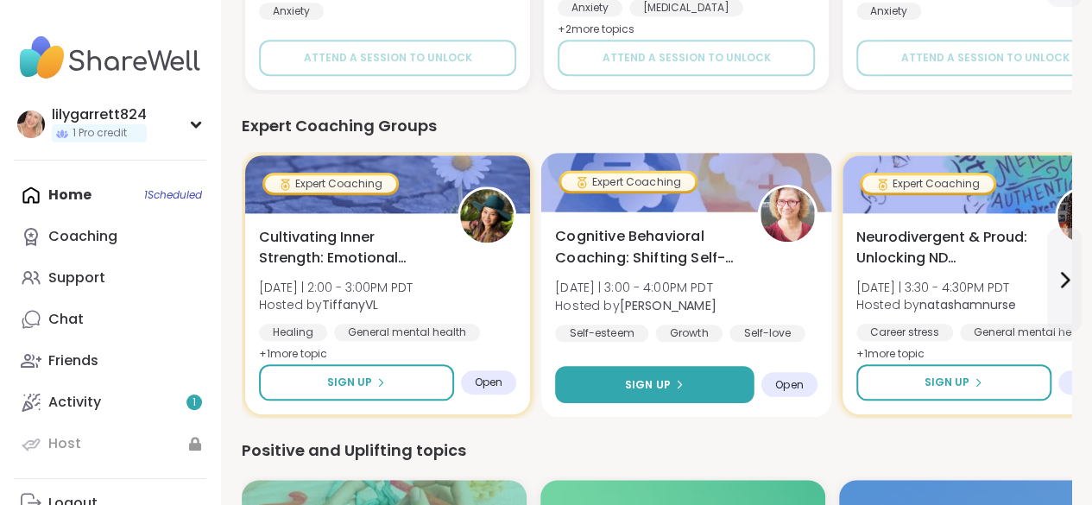
click at [629, 392] on span "Sign Up" at bounding box center [648, 384] width 46 height 16
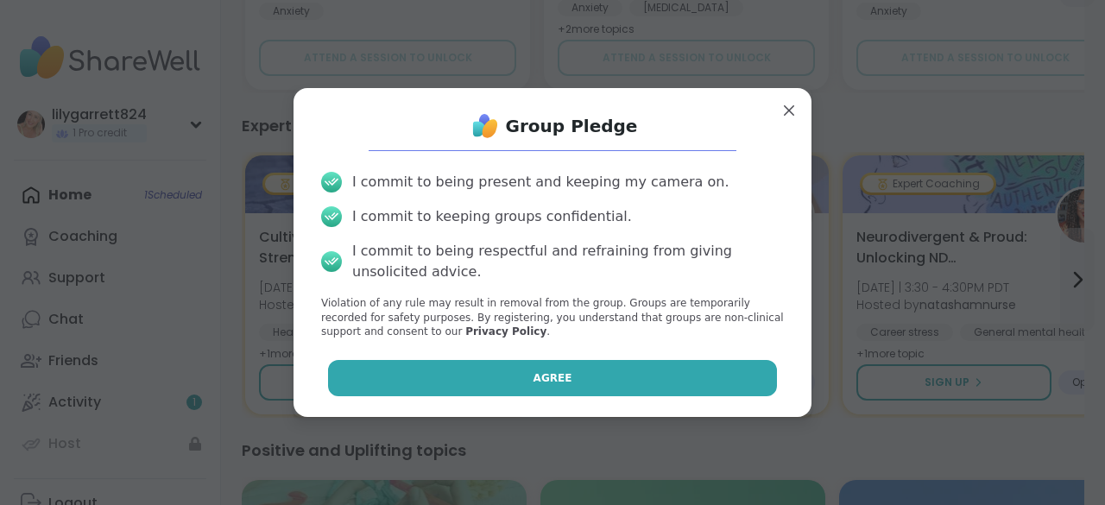
click at [611, 374] on button "Agree" at bounding box center [553, 378] width 450 height 36
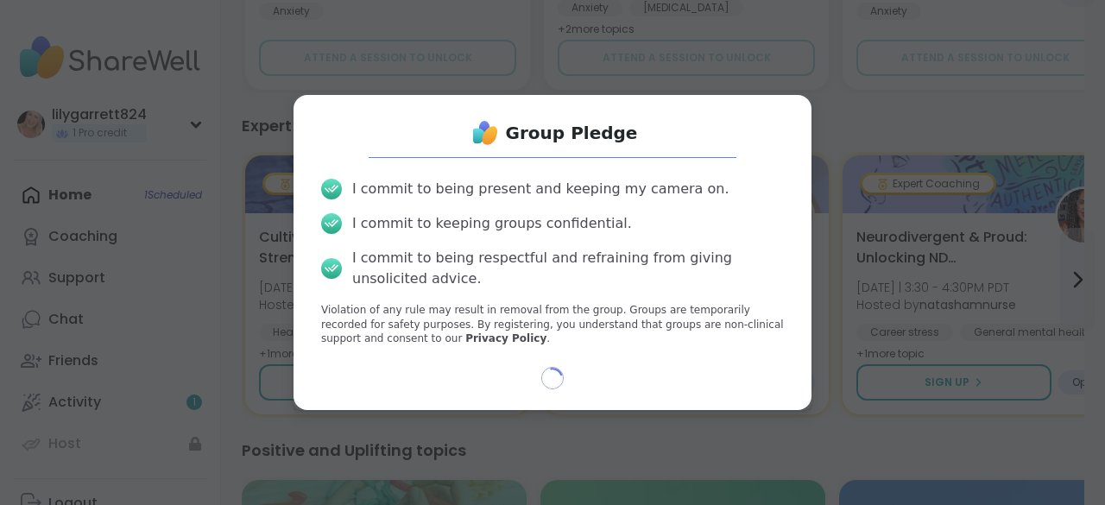
select select "**"
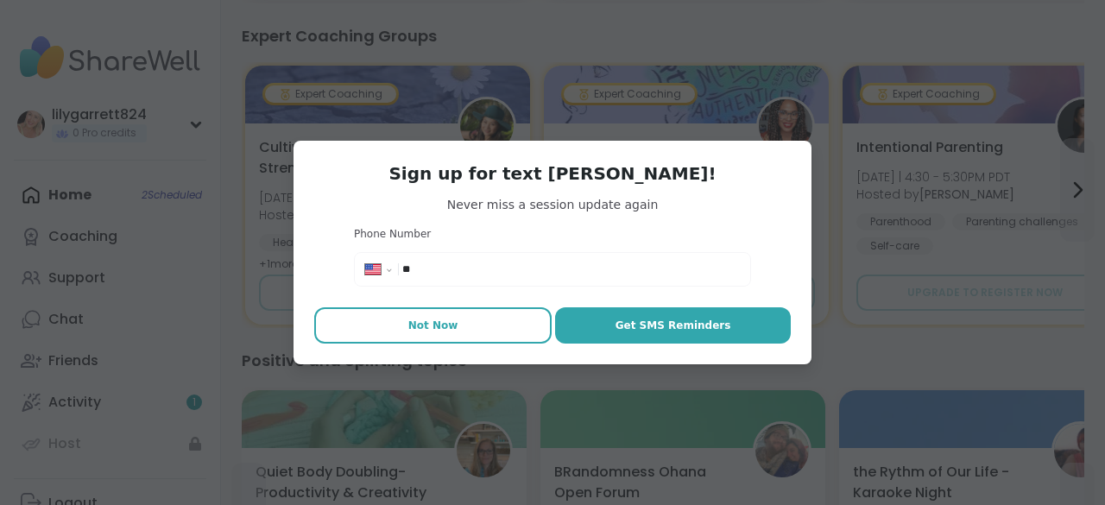
click at [459, 313] on button "Not Now" at bounding box center [432, 325] width 237 height 36
type textarea "*"
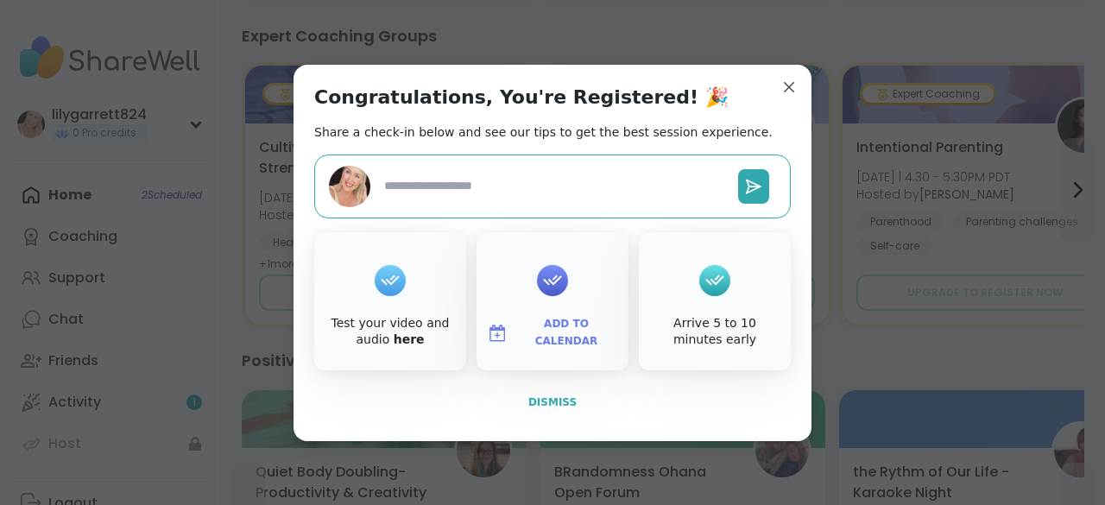
click at [547, 401] on span "Dismiss" at bounding box center [552, 402] width 48 height 12
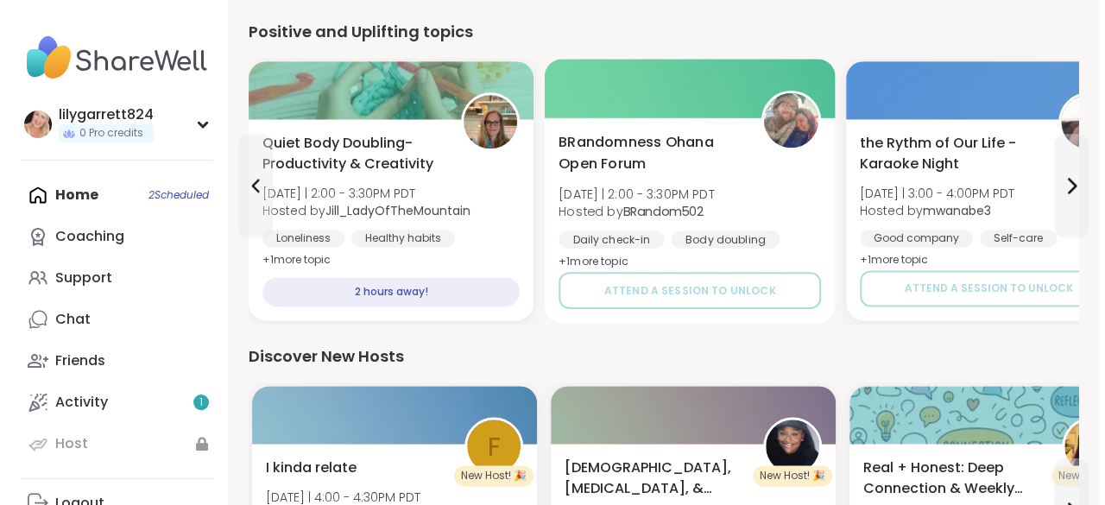
scroll to position [1026, 0]
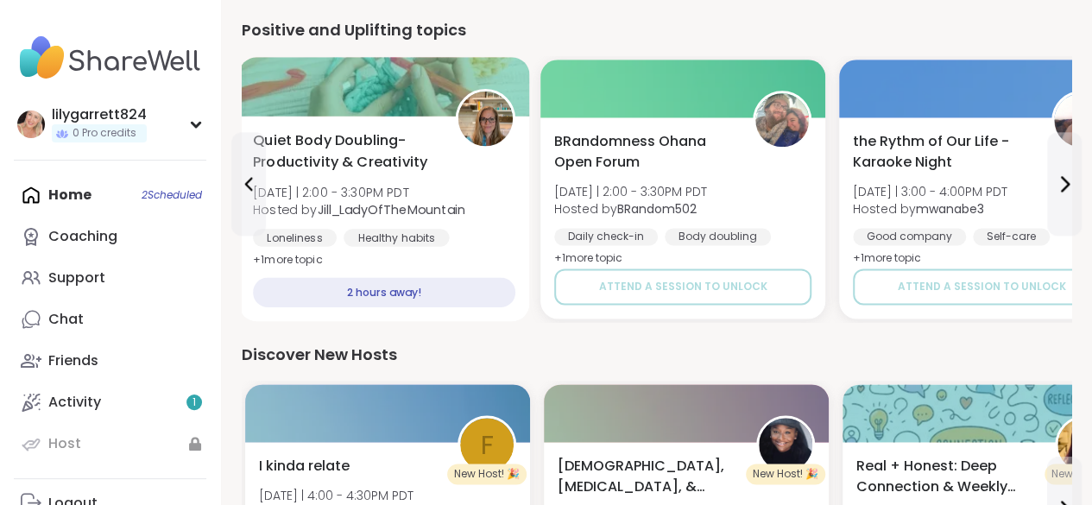
click at [475, 274] on div "Quiet Body Doubling- Productivity & Creativity Mon 9/15 | 2:00 - 3:30PM PDT Hos…" at bounding box center [384, 218] width 291 height 205
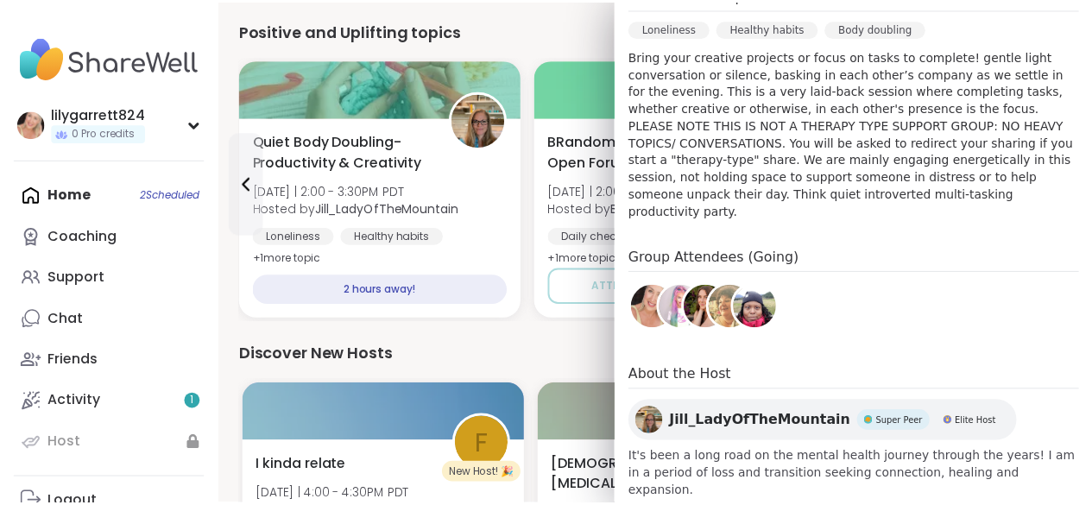
scroll to position [546, 0]
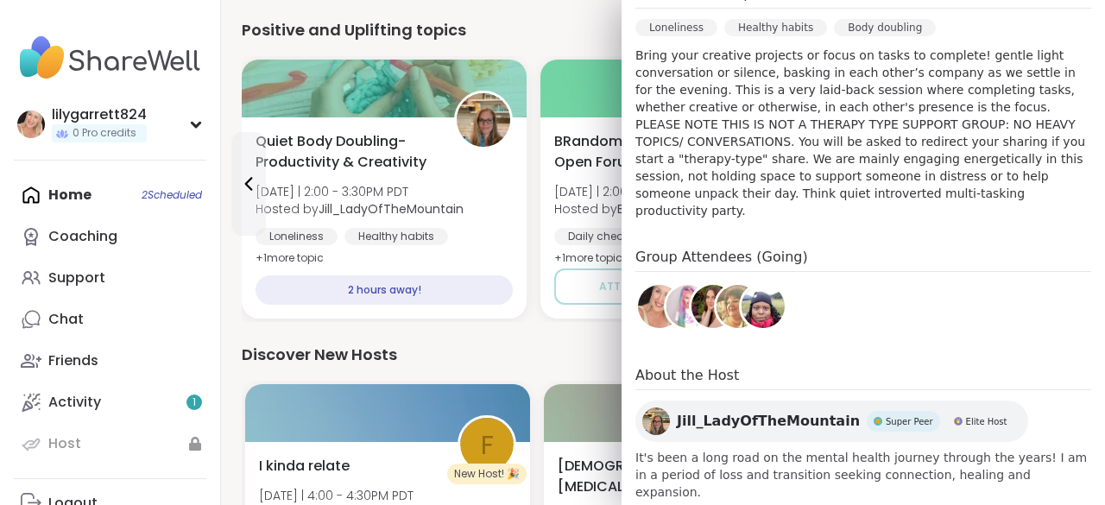
click at [717, 301] on img at bounding box center [738, 306] width 43 height 43
click at [131, 199] on div "Home 2 Scheduled Coaching Support Chat Friends Activity 1 Host" at bounding box center [110, 319] width 193 height 290
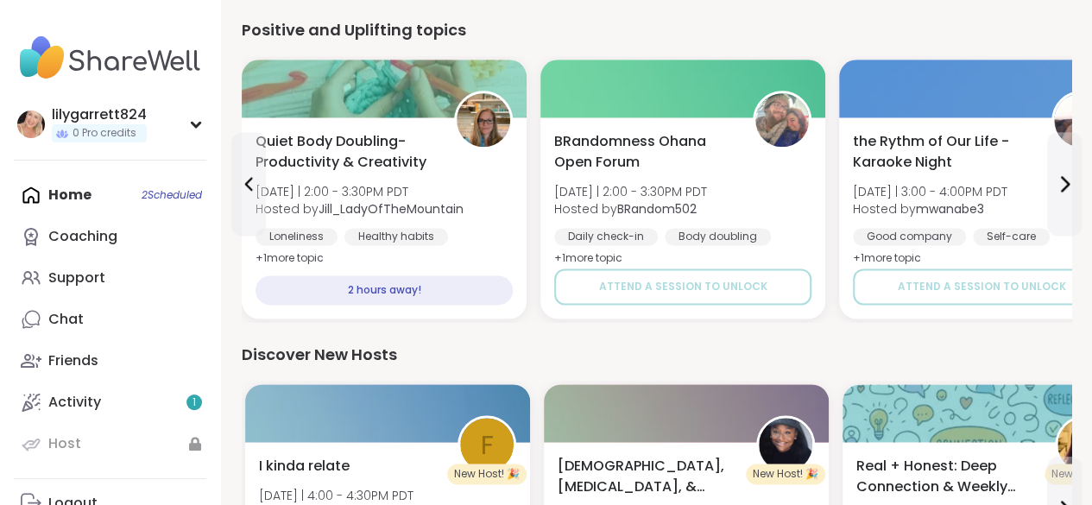
click at [131, 199] on div "Home 2 Scheduled Coaching Support Chat Friends Activity 1 Host" at bounding box center [110, 319] width 193 height 290
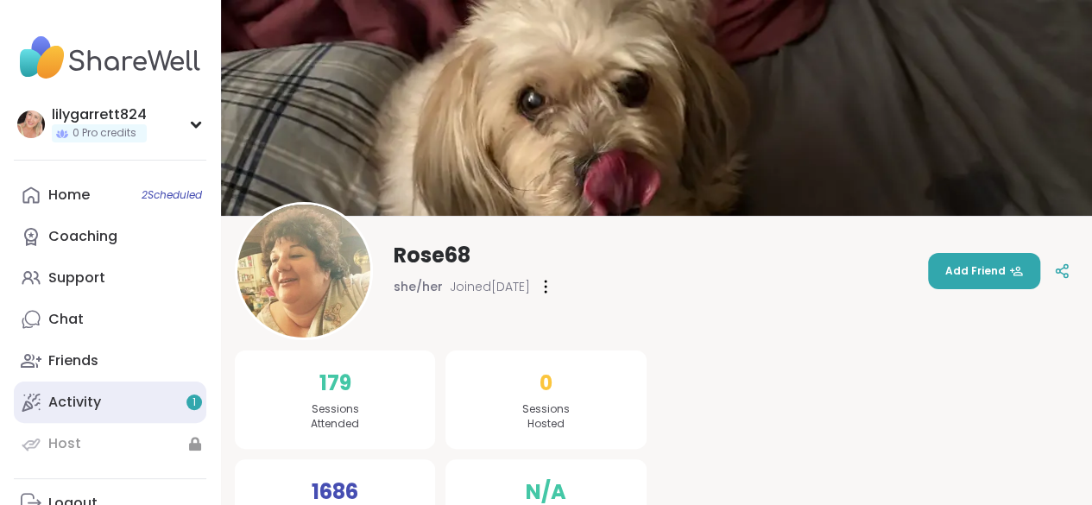
click at [178, 400] on link "Activity 1" at bounding box center [110, 402] width 193 height 41
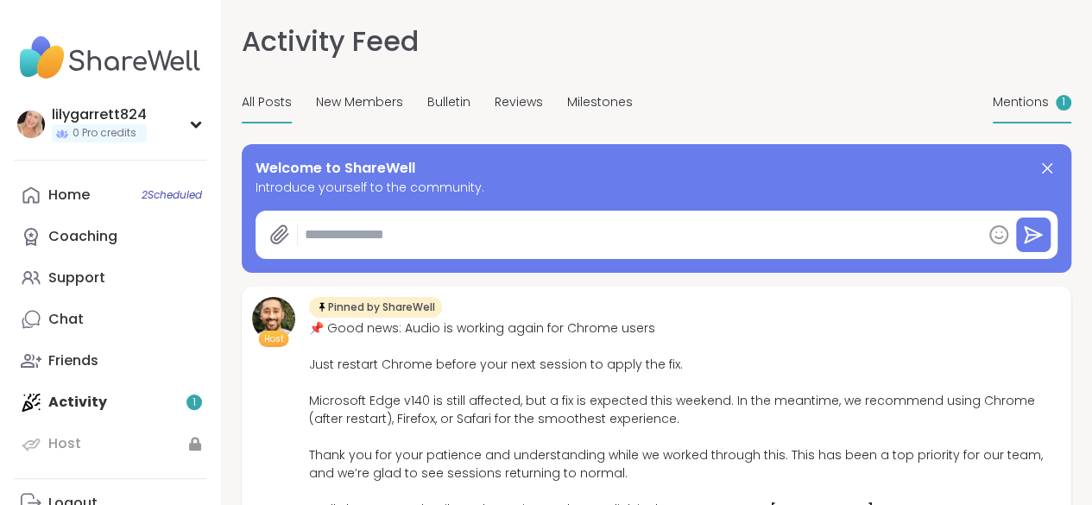
click at [993, 99] on span "Mentions" at bounding box center [1021, 102] width 56 height 18
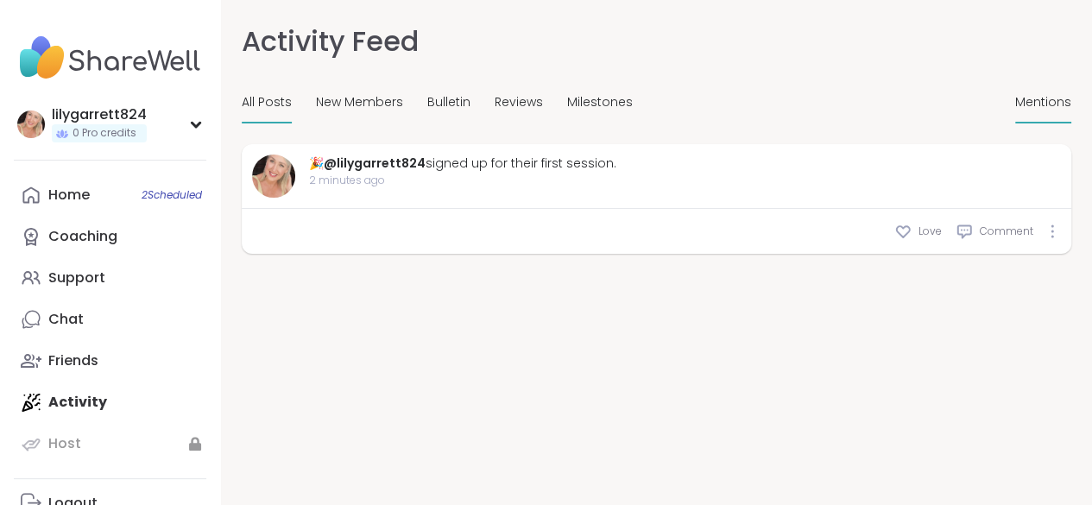
click at [266, 107] on span "All Posts" at bounding box center [267, 102] width 50 height 18
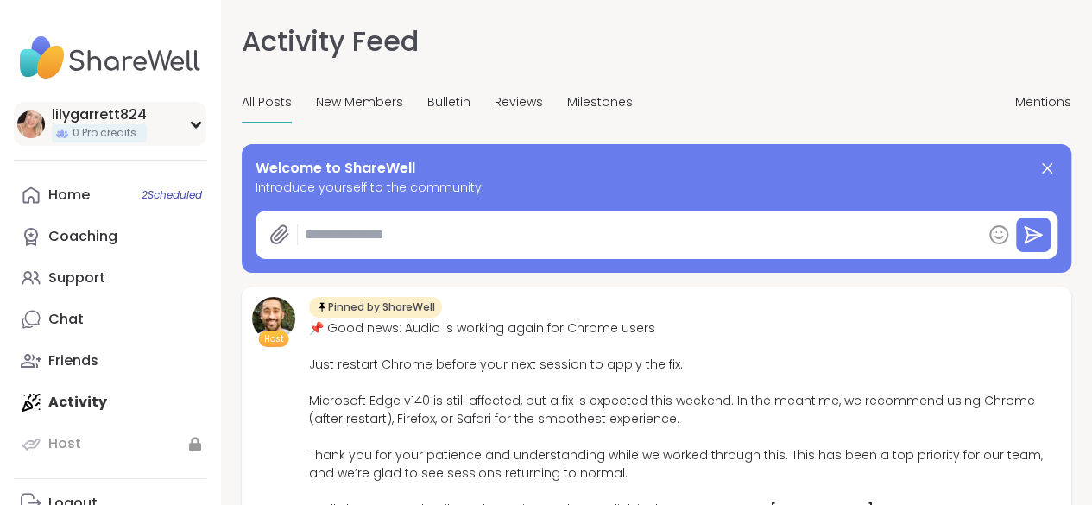
click at [198, 123] on icon at bounding box center [196, 124] width 14 height 9
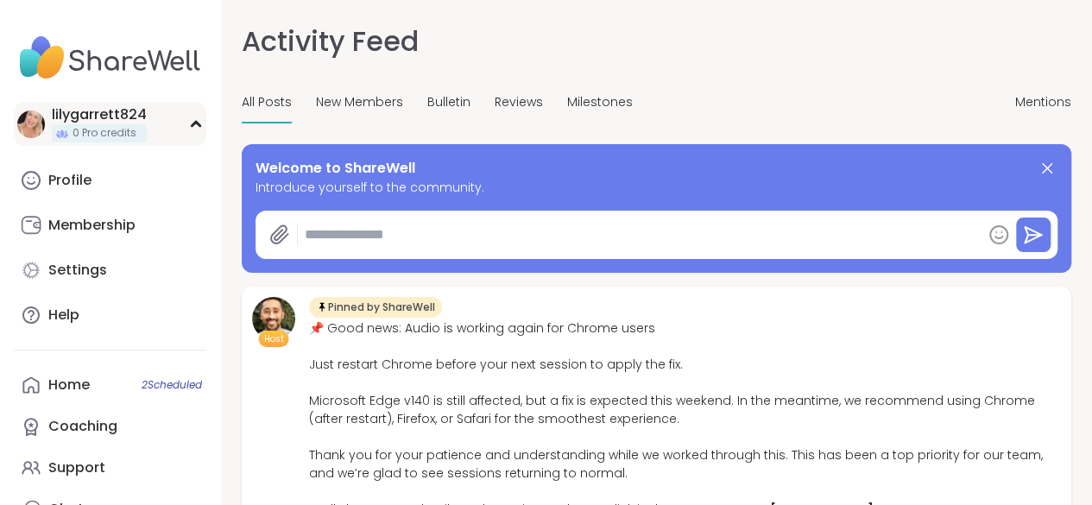
click at [198, 123] on icon at bounding box center [196, 124] width 8 height 4
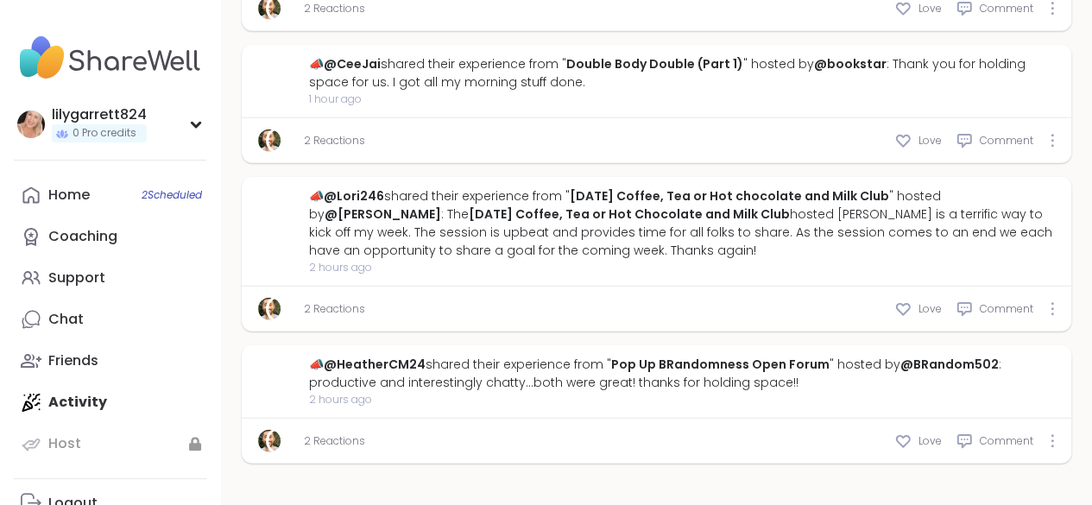
scroll to position [2331, 0]
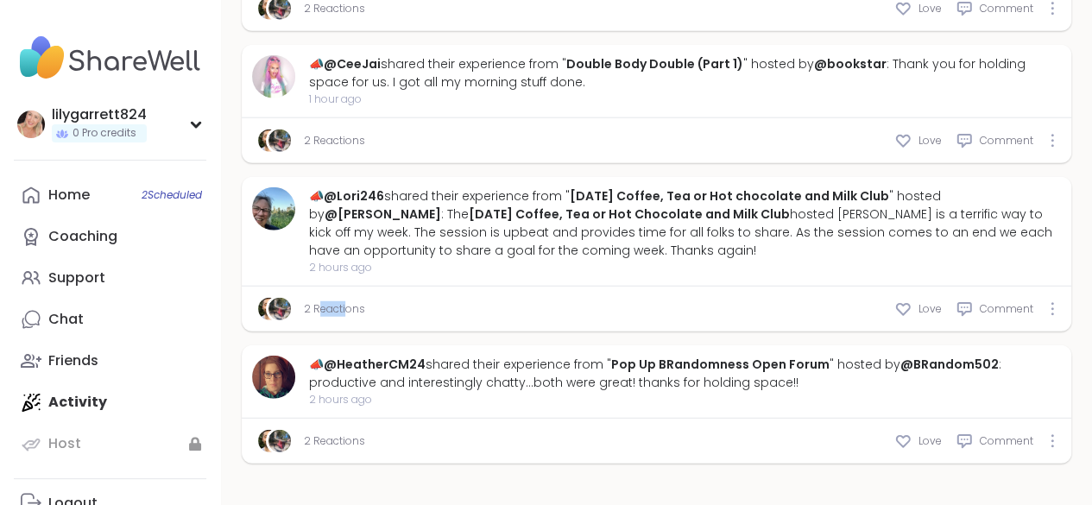
drag, startPoint x: 318, startPoint y: 435, endPoint x: 344, endPoint y: 448, distance: 29.0
click at [344, 318] on div "2 Reactions" at bounding box center [311, 308] width 110 height 17
click at [344, 317] on link "2 Reactions" at bounding box center [334, 309] width 61 height 16
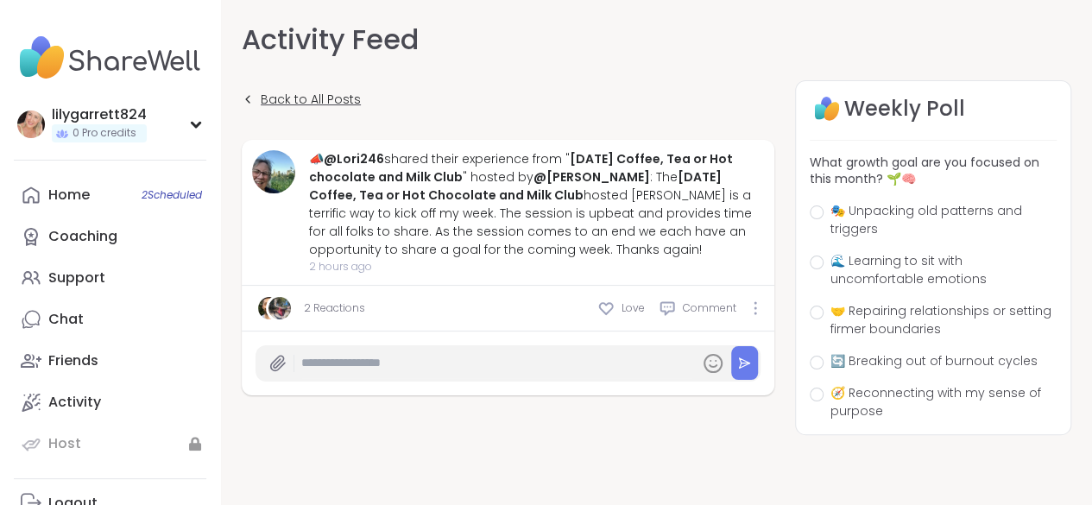
click at [258, 96] on link "Back to All Posts" at bounding box center [301, 99] width 119 height 39
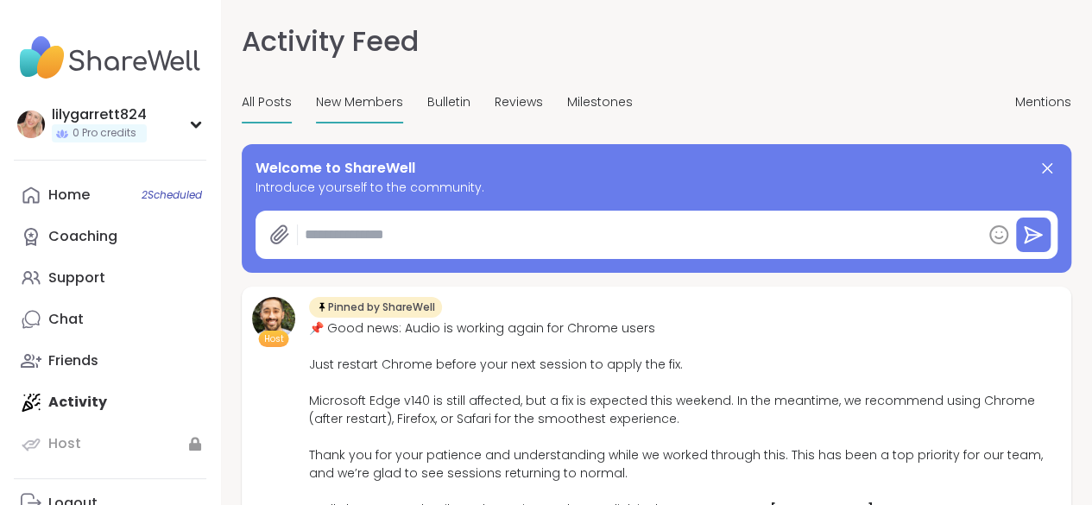
click at [348, 98] on span "New Members" at bounding box center [359, 102] width 87 height 18
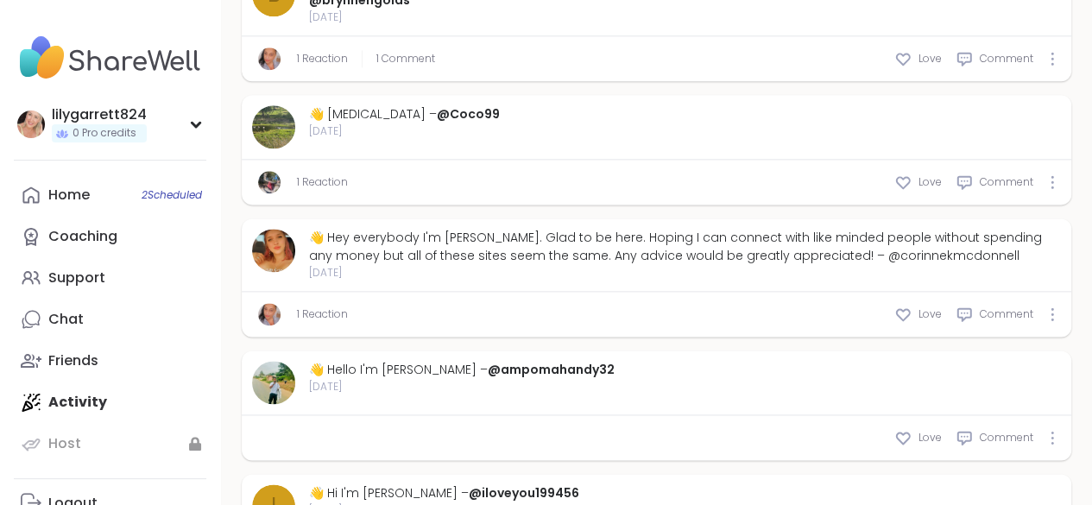
scroll to position [1065, 0]
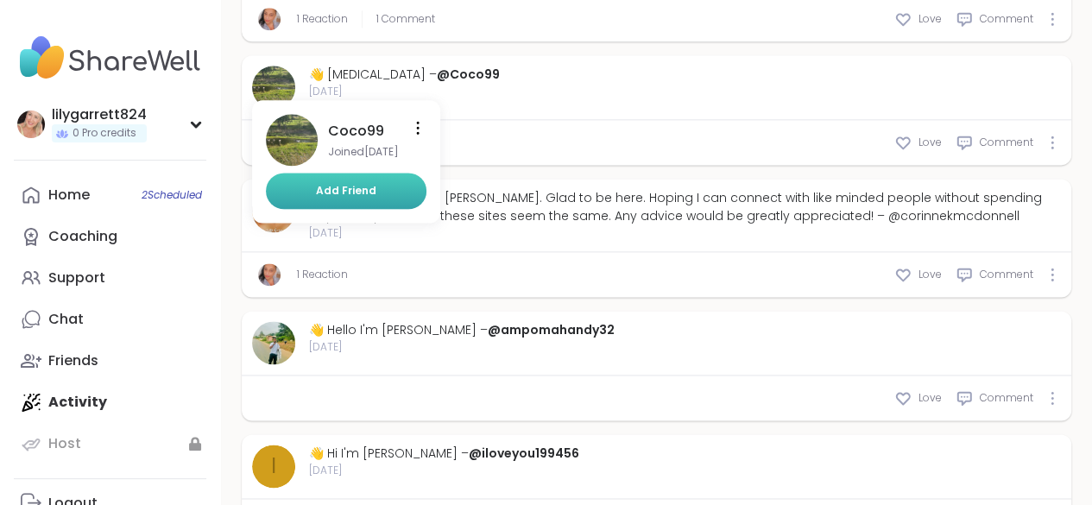
click at [352, 199] on span "Add Friend" at bounding box center [346, 191] width 60 height 16
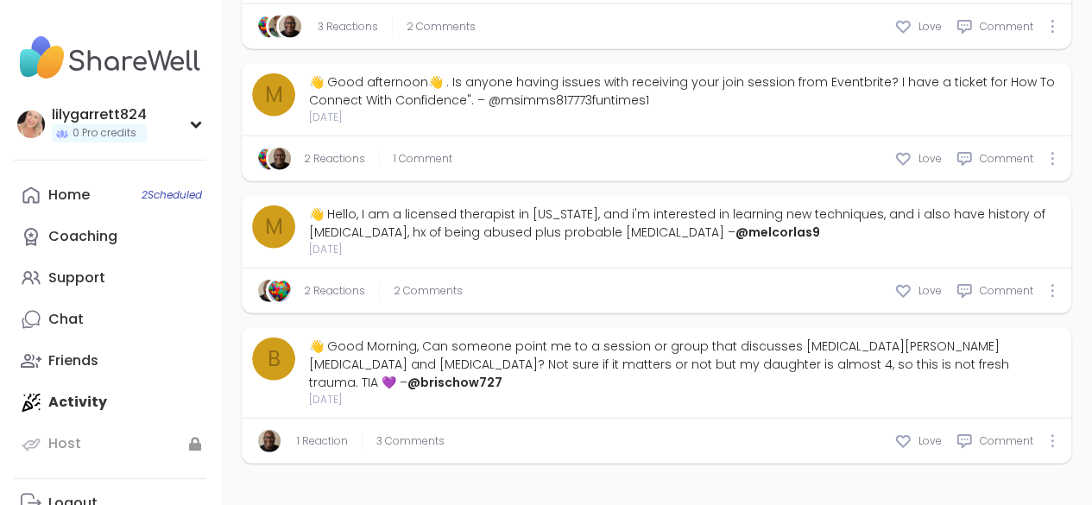
scroll to position [5787, 0]
type textarea "*"
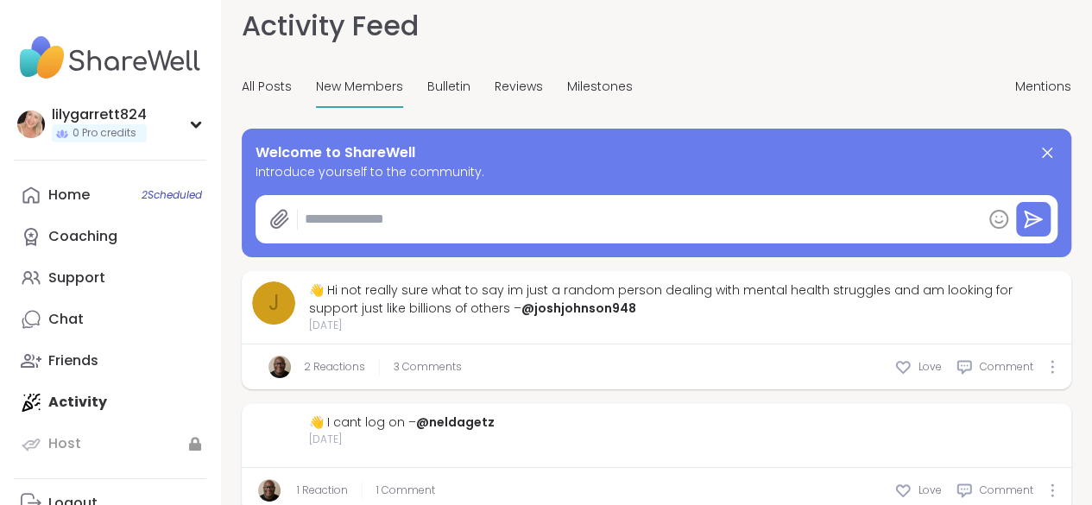
scroll to position [0, 0]
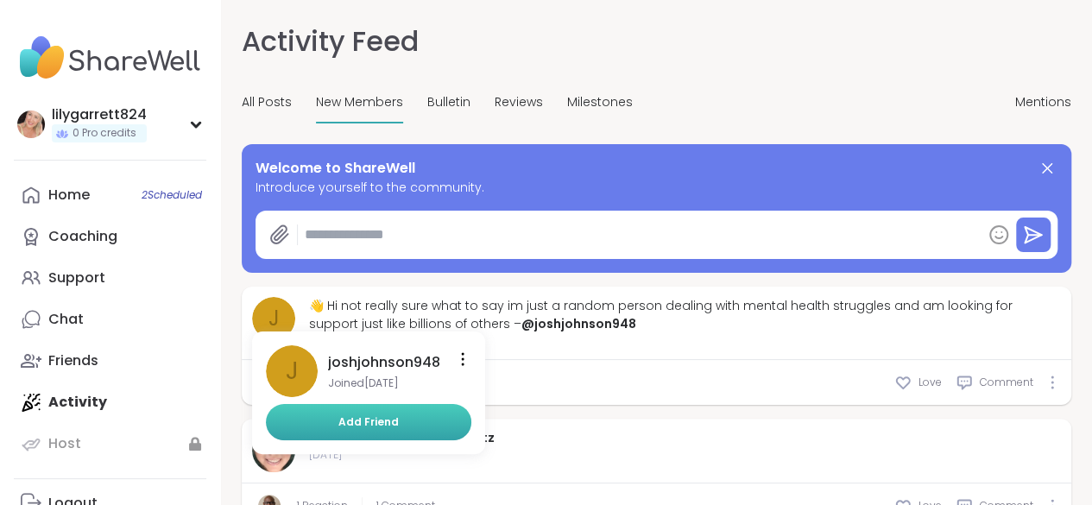
click at [366, 428] on span "Add Friend" at bounding box center [368, 422] width 60 height 16
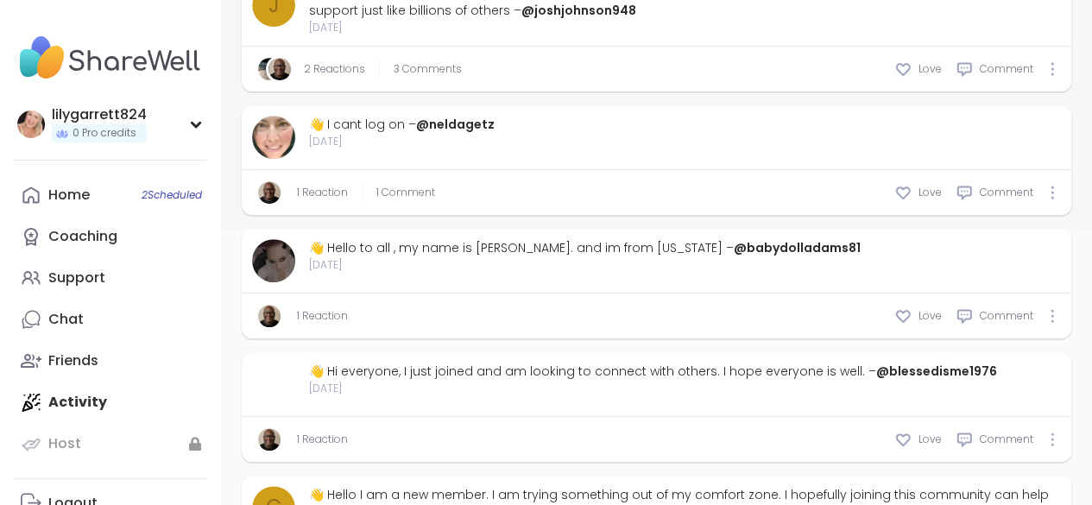
scroll to position [316, 0]
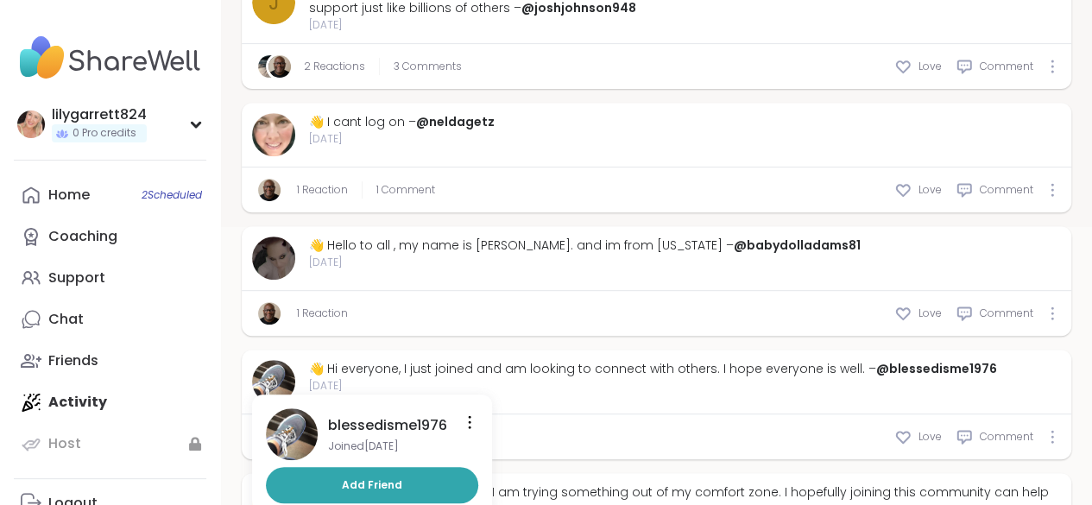
click at [279, 402] on img at bounding box center [273, 381] width 43 height 43
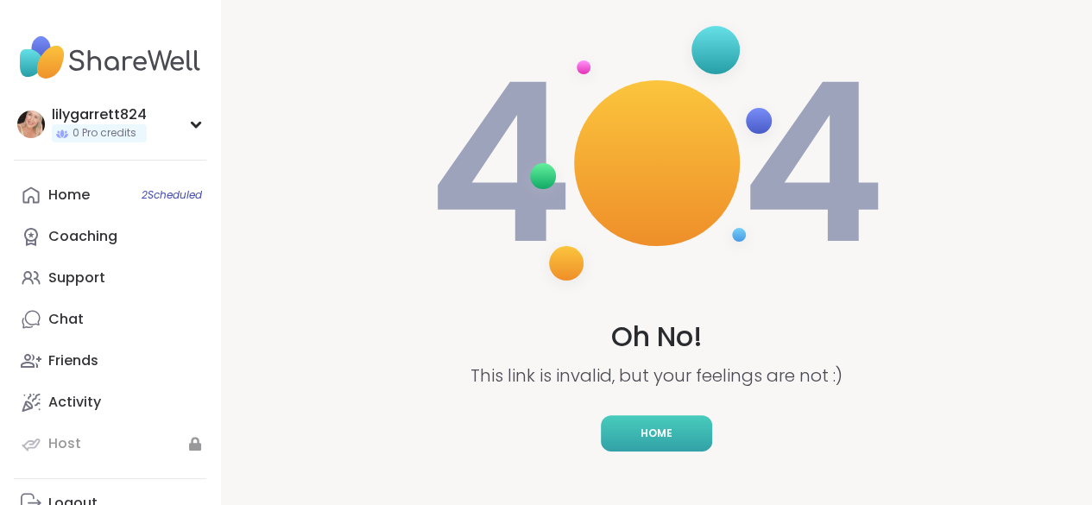
click at [604, 424] on link "Home" at bounding box center [656, 433] width 111 height 36
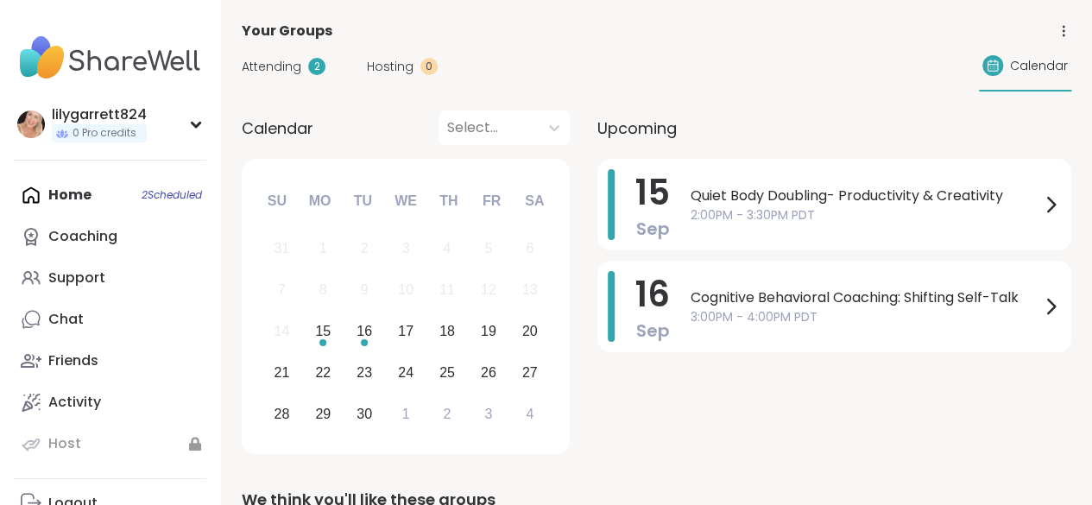
click at [116, 204] on div "Home 2 Scheduled Coaching Support Chat Friends Activity Host" at bounding box center [110, 319] width 193 height 290
click at [304, 66] on div "Attending 2" at bounding box center [284, 67] width 84 height 18
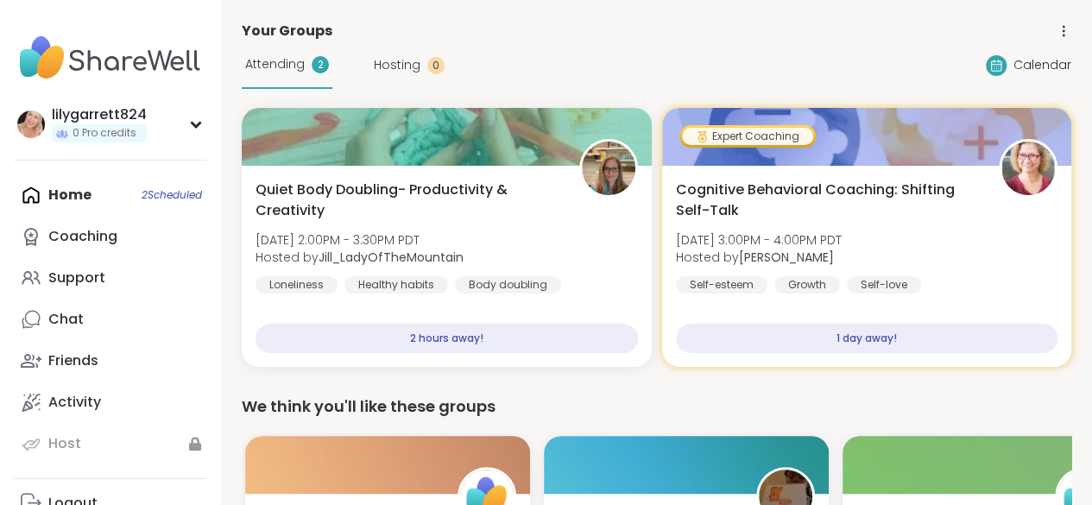
click at [154, 194] on div "Home 2 Scheduled Coaching Support Chat Friends Activity Host" at bounding box center [110, 319] width 193 height 290
